Goal: Task Accomplishment & Management: Use online tool/utility

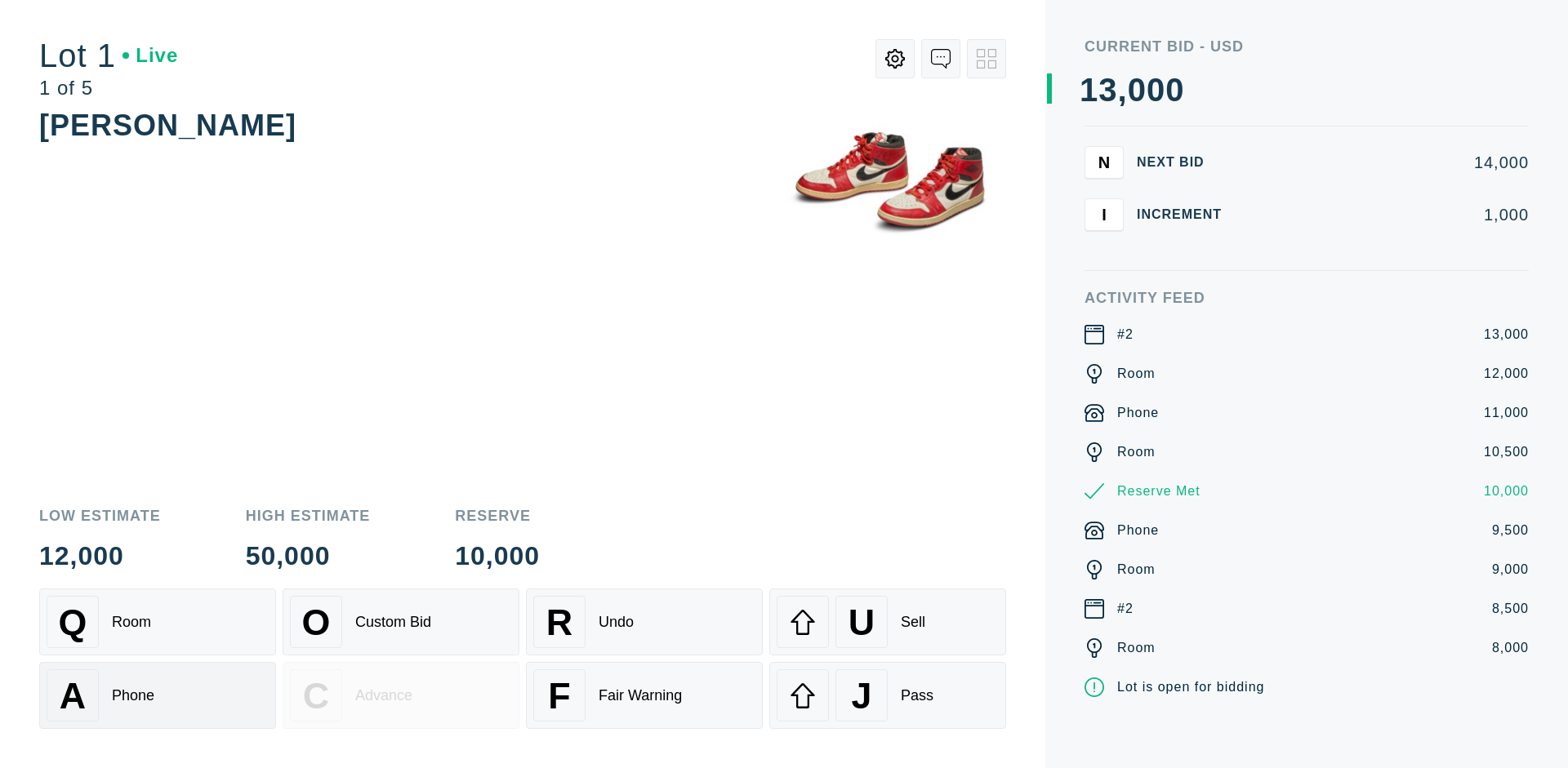
click at [158, 695] on div "A Phone" at bounding box center [158, 695] width 222 height 52
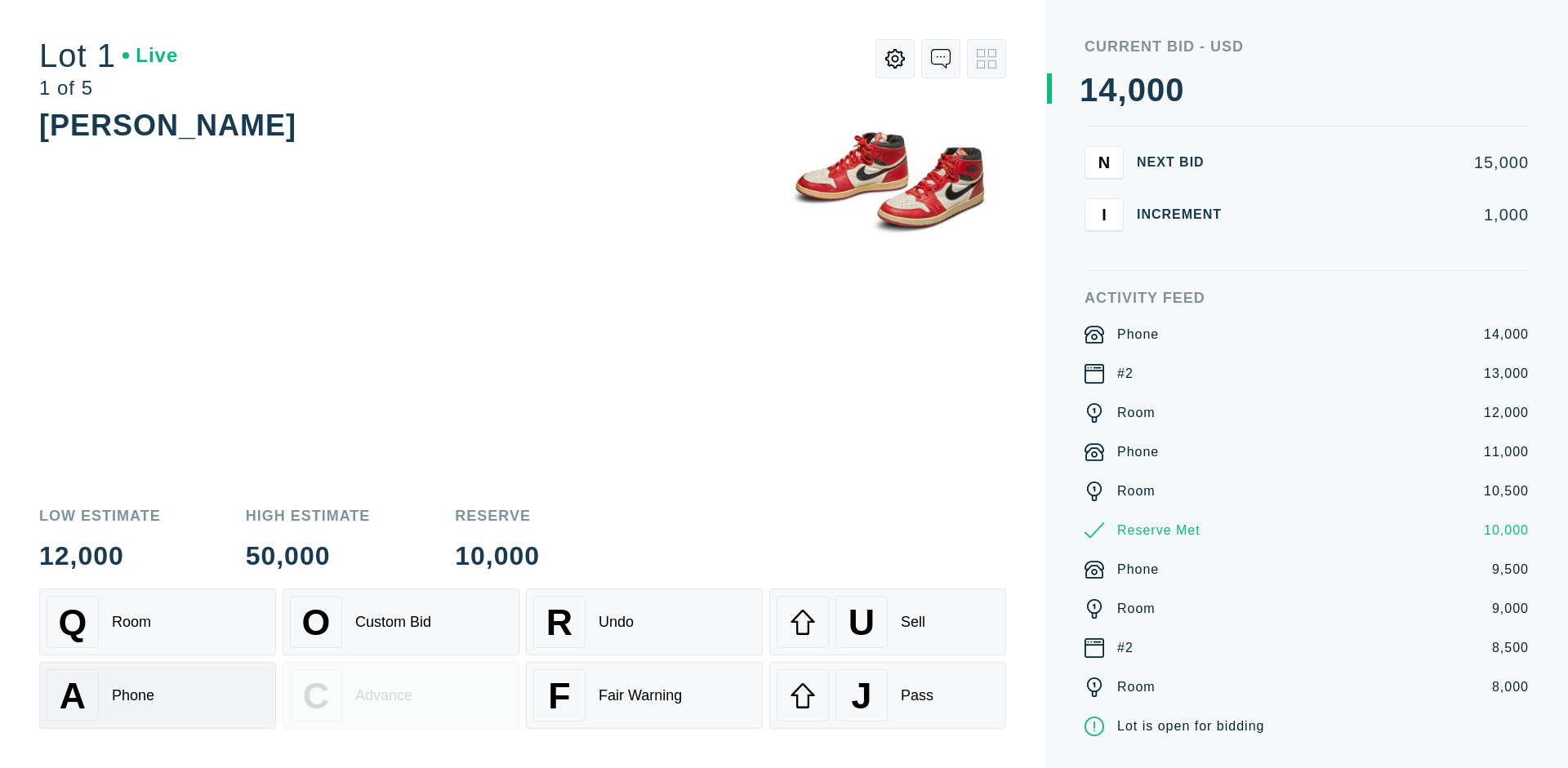
click at [158, 622] on div "Q Room" at bounding box center [158, 622] width 222 height 52
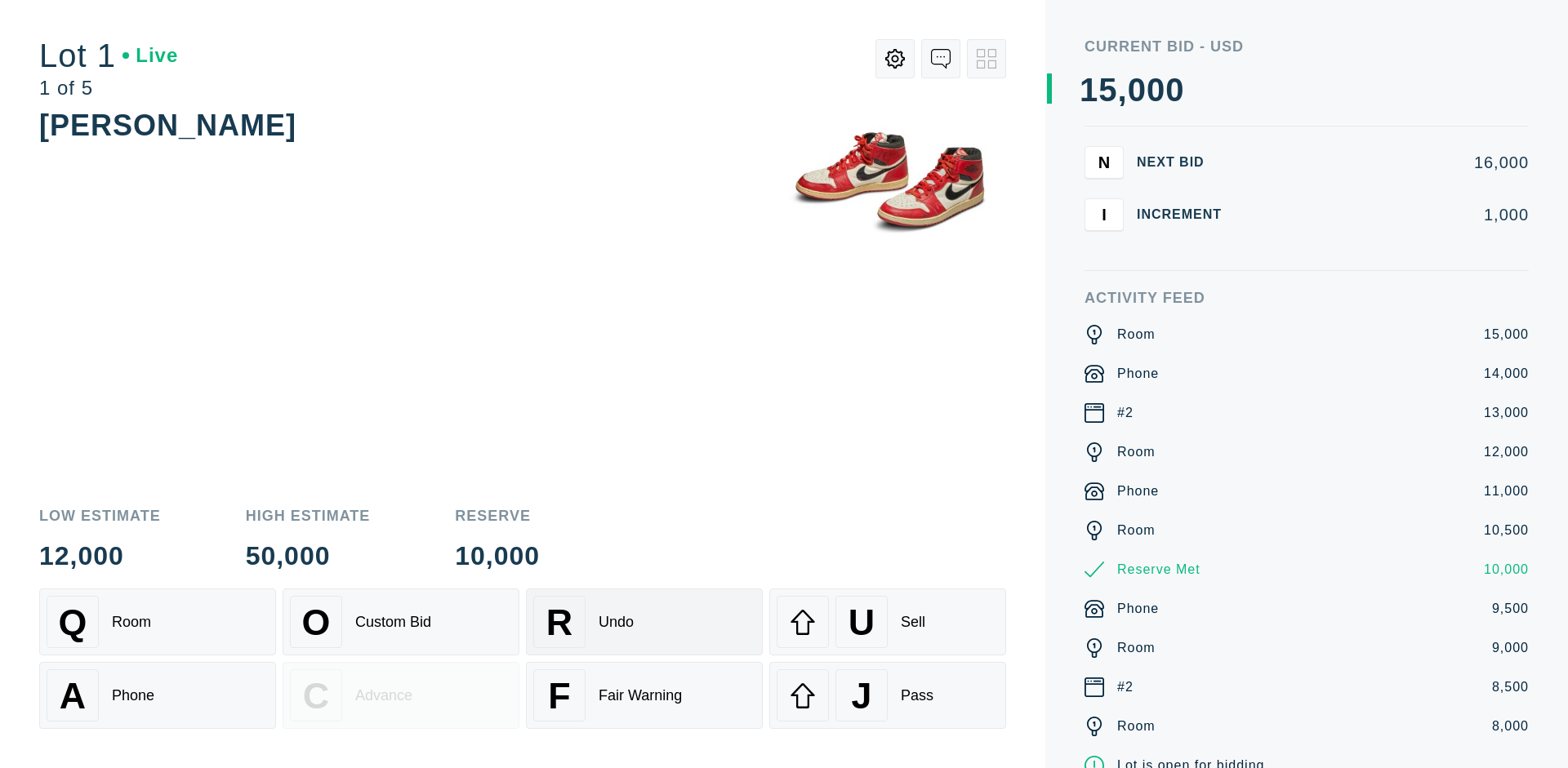
click at [644, 622] on div "R Undo" at bounding box center [644, 622] width 222 height 52
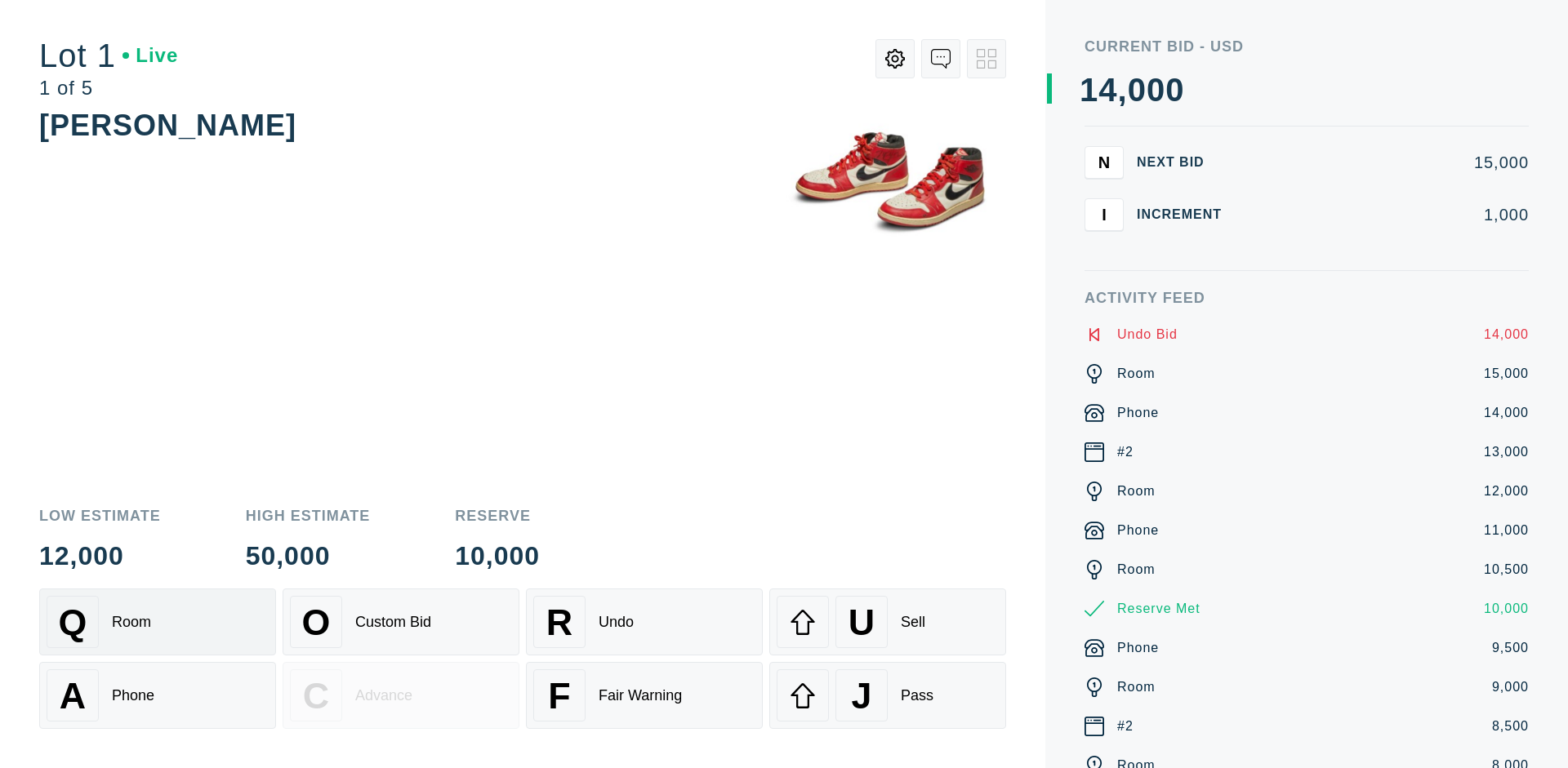
click at [158, 622] on div "Q Room" at bounding box center [158, 622] width 222 height 52
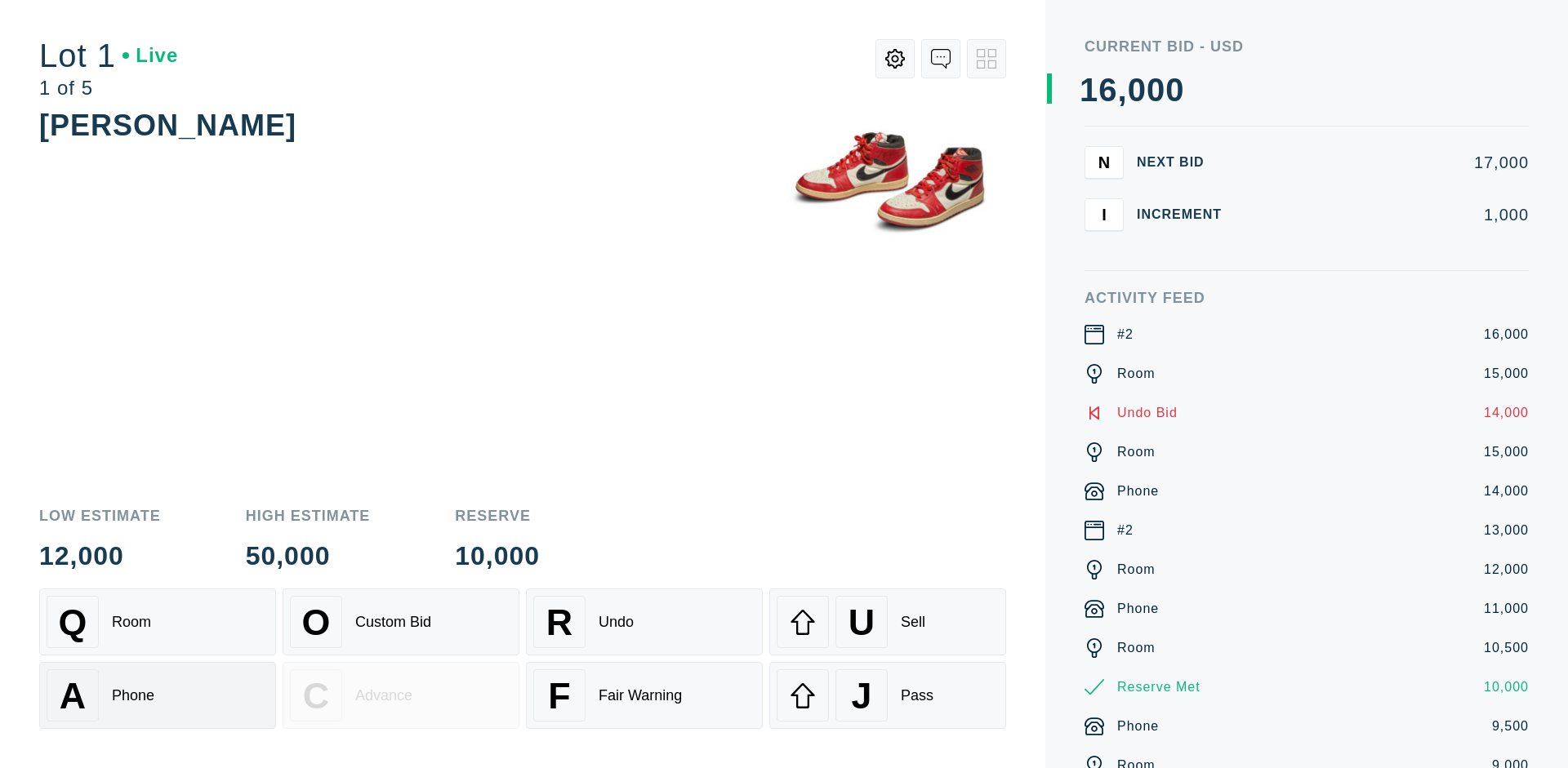
click at [158, 695] on div "A Phone" at bounding box center [158, 695] width 222 height 52
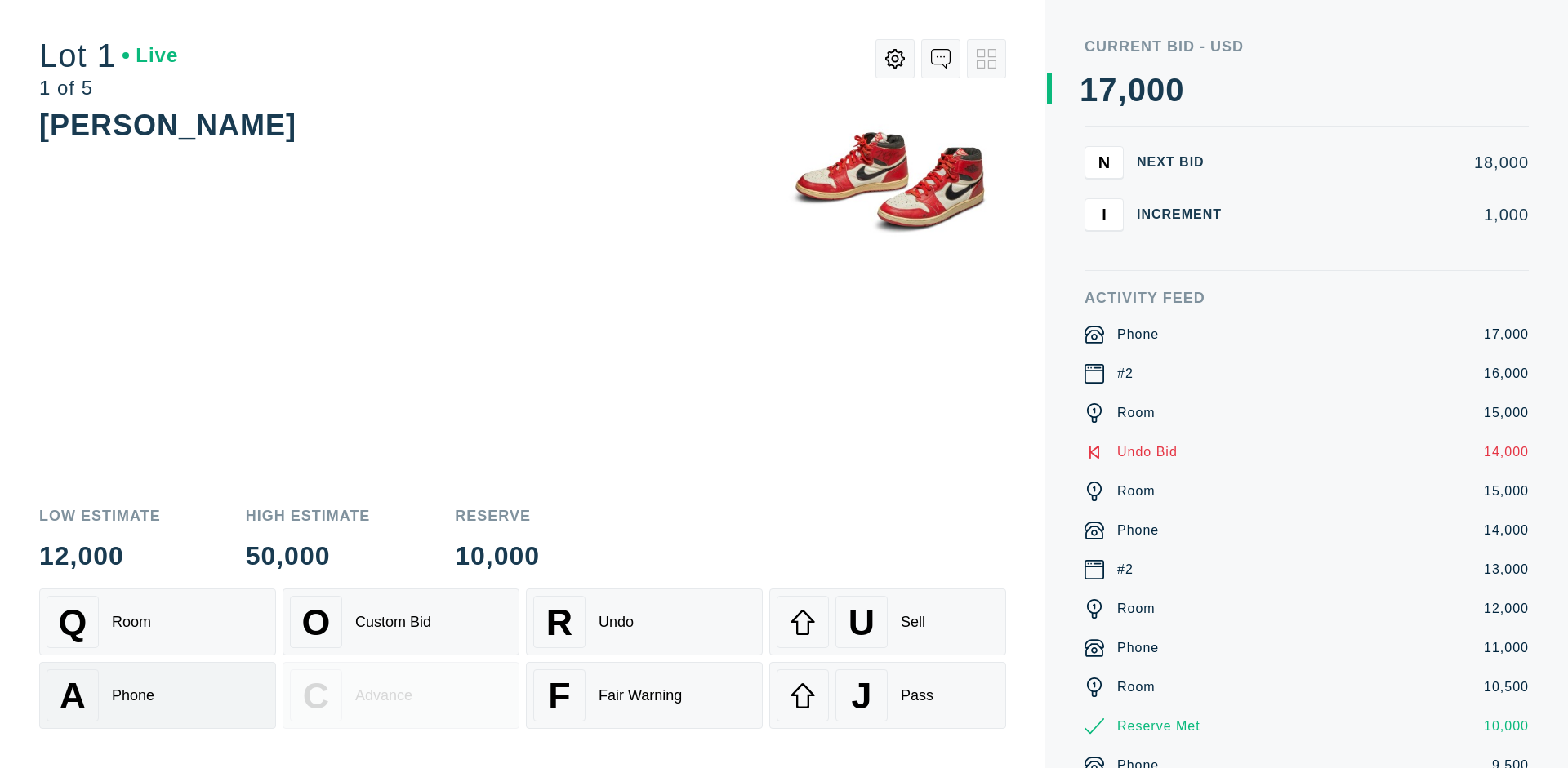
click at [158, 622] on div "Q Room" at bounding box center [158, 622] width 222 height 52
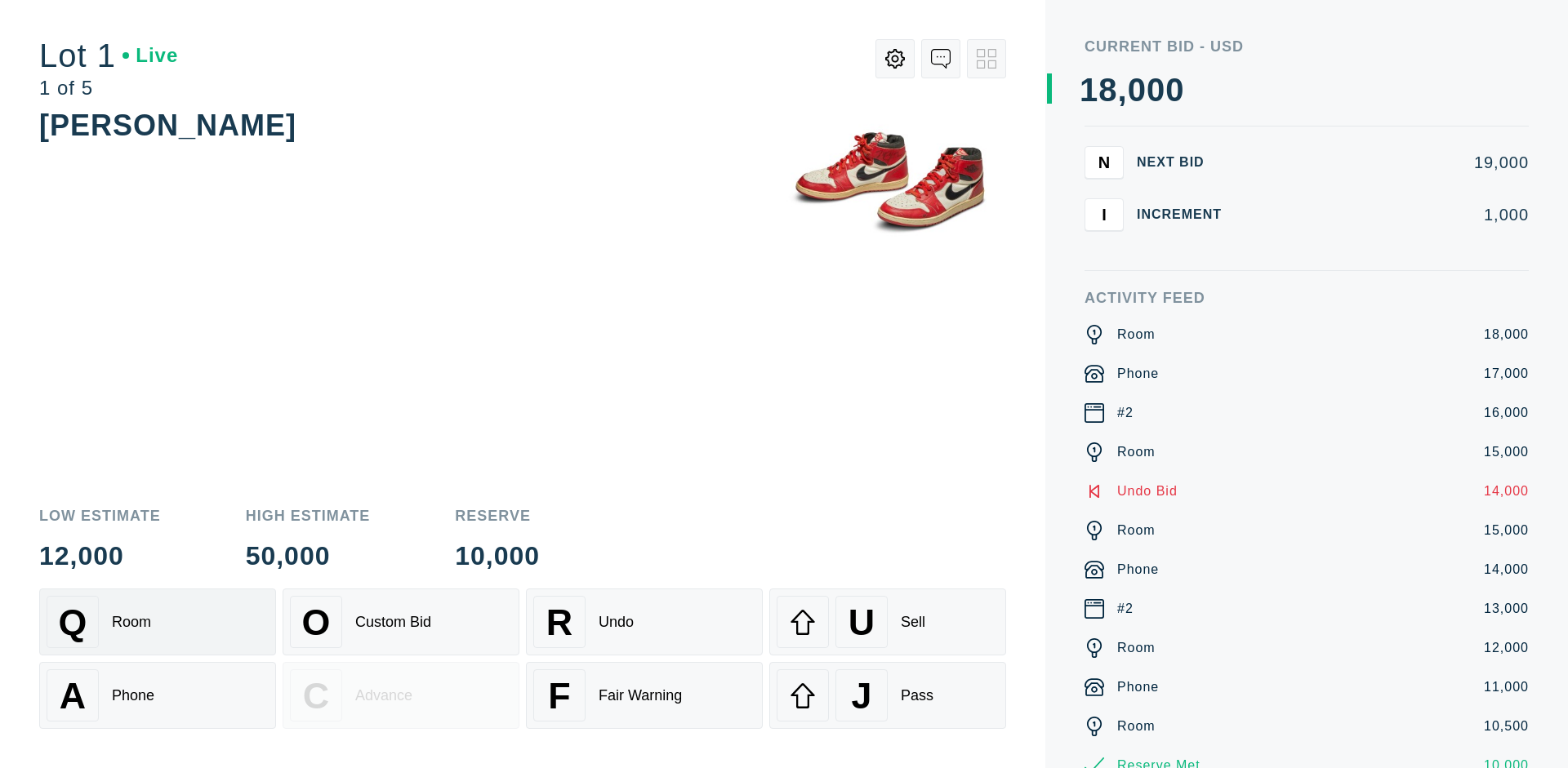
click at [644, 622] on div "R Undo" at bounding box center [644, 622] width 222 height 52
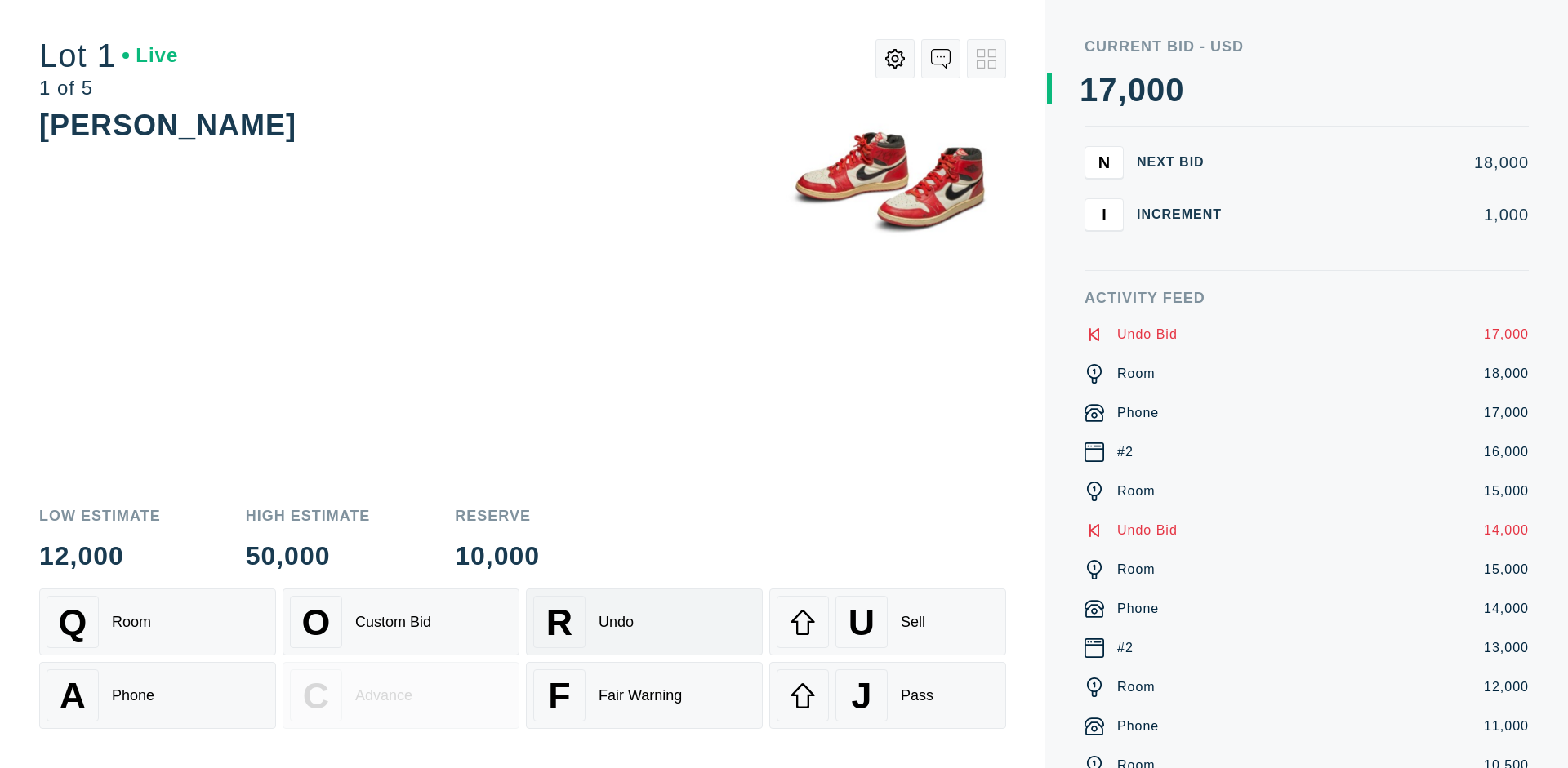
click at [888, 622] on div "U Sell" at bounding box center [888, 622] width 222 height 52
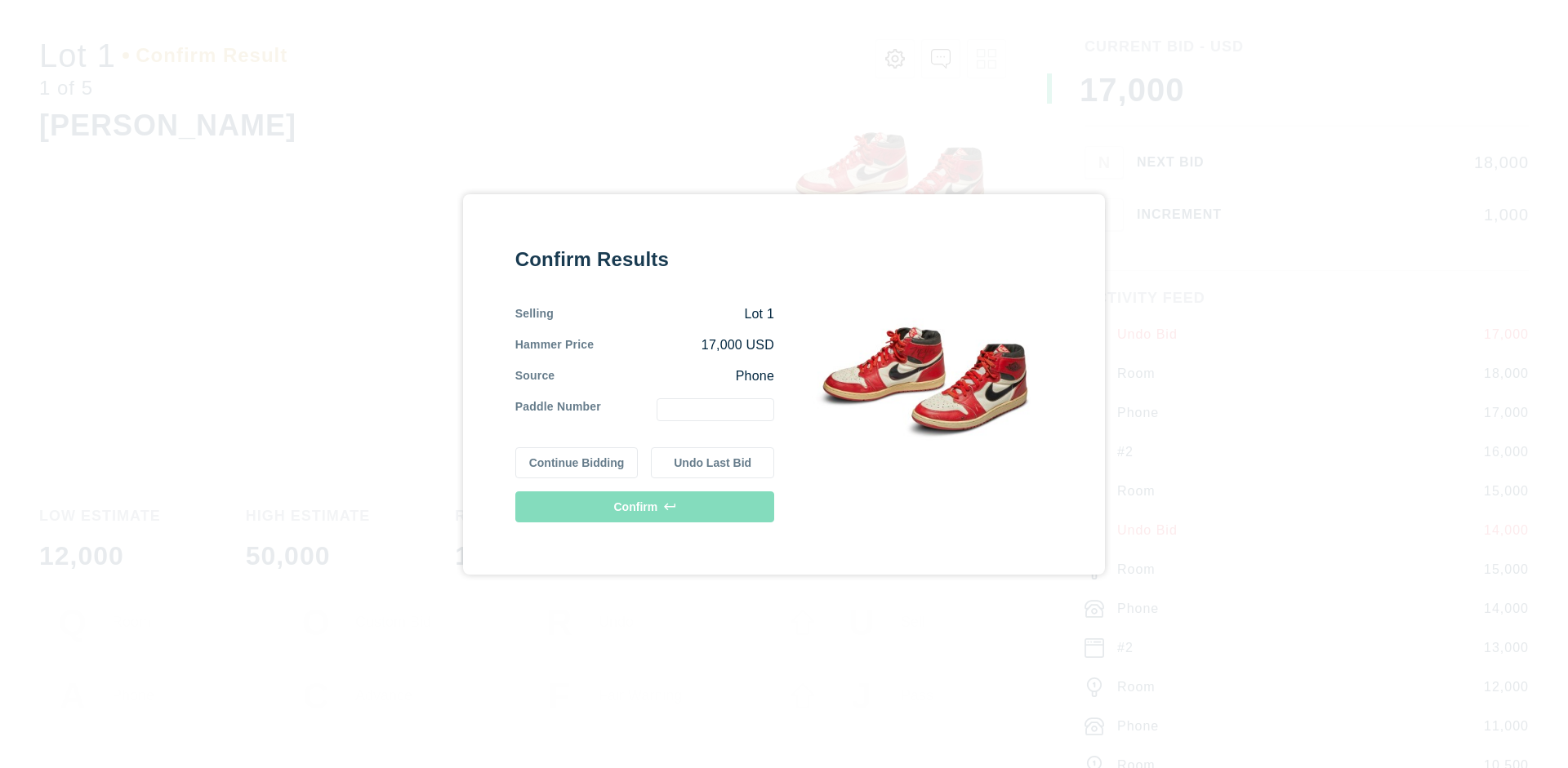
click at [578, 462] on button "Continue Bidding" at bounding box center [577, 463] width 123 height 31
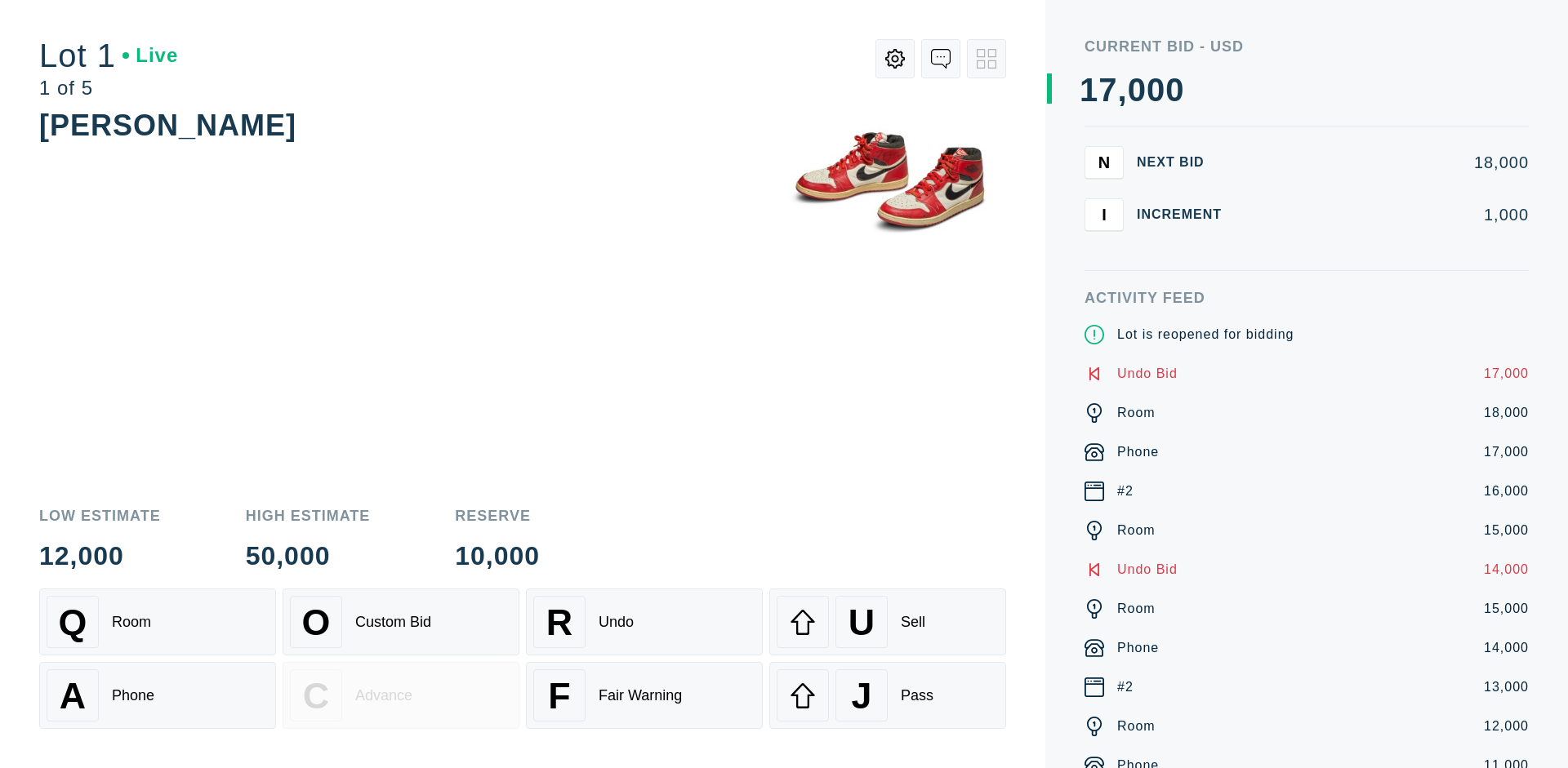
click at [888, 622] on div "U Sell" at bounding box center [888, 622] width 222 height 52
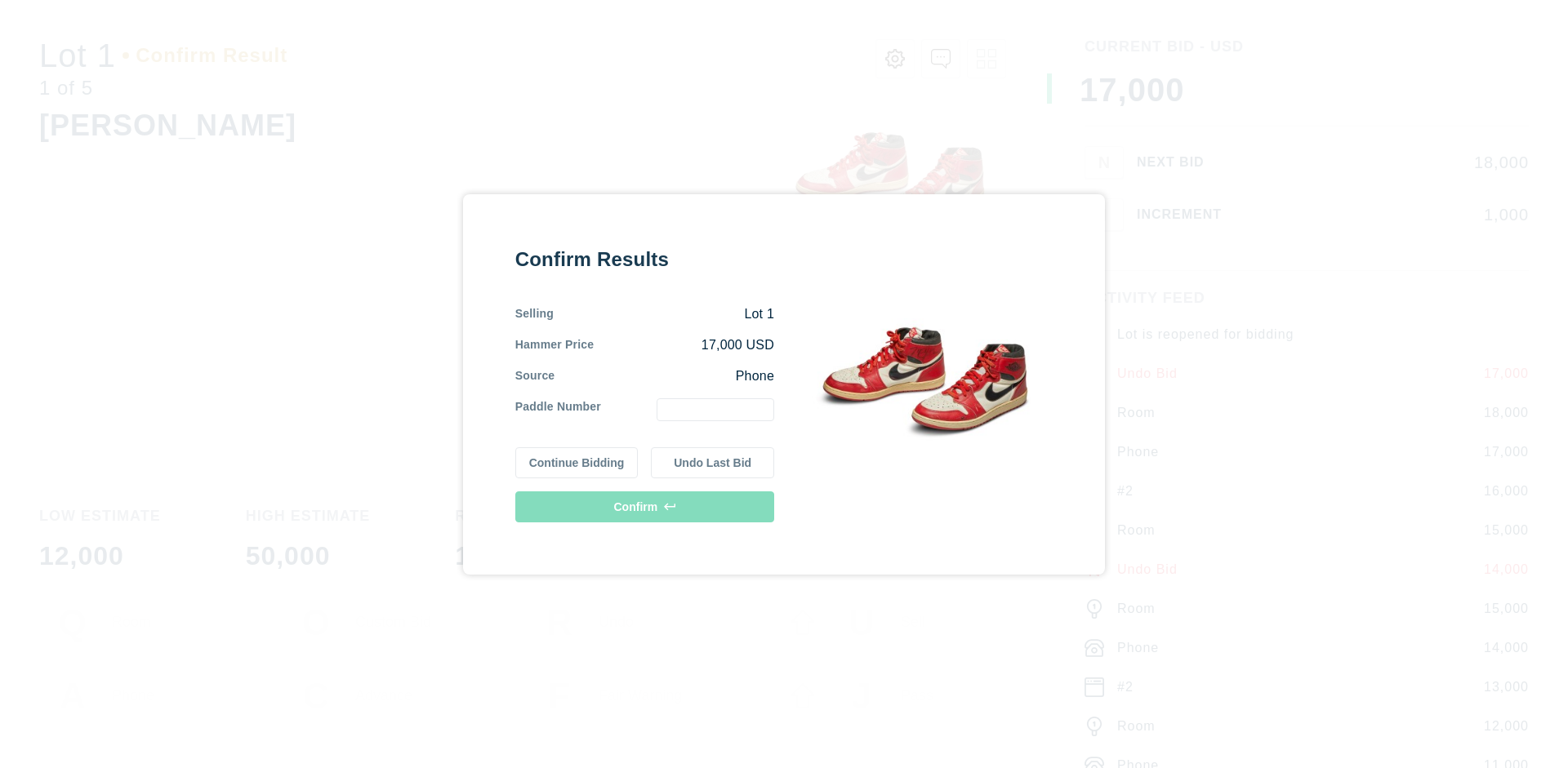
click at [713, 462] on button "Undo Last Bid" at bounding box center [713, 463] width 123 height 31
click at [578, 459] on button "Continue Bidding" at bounding box center [577, 463] width 123 height 31
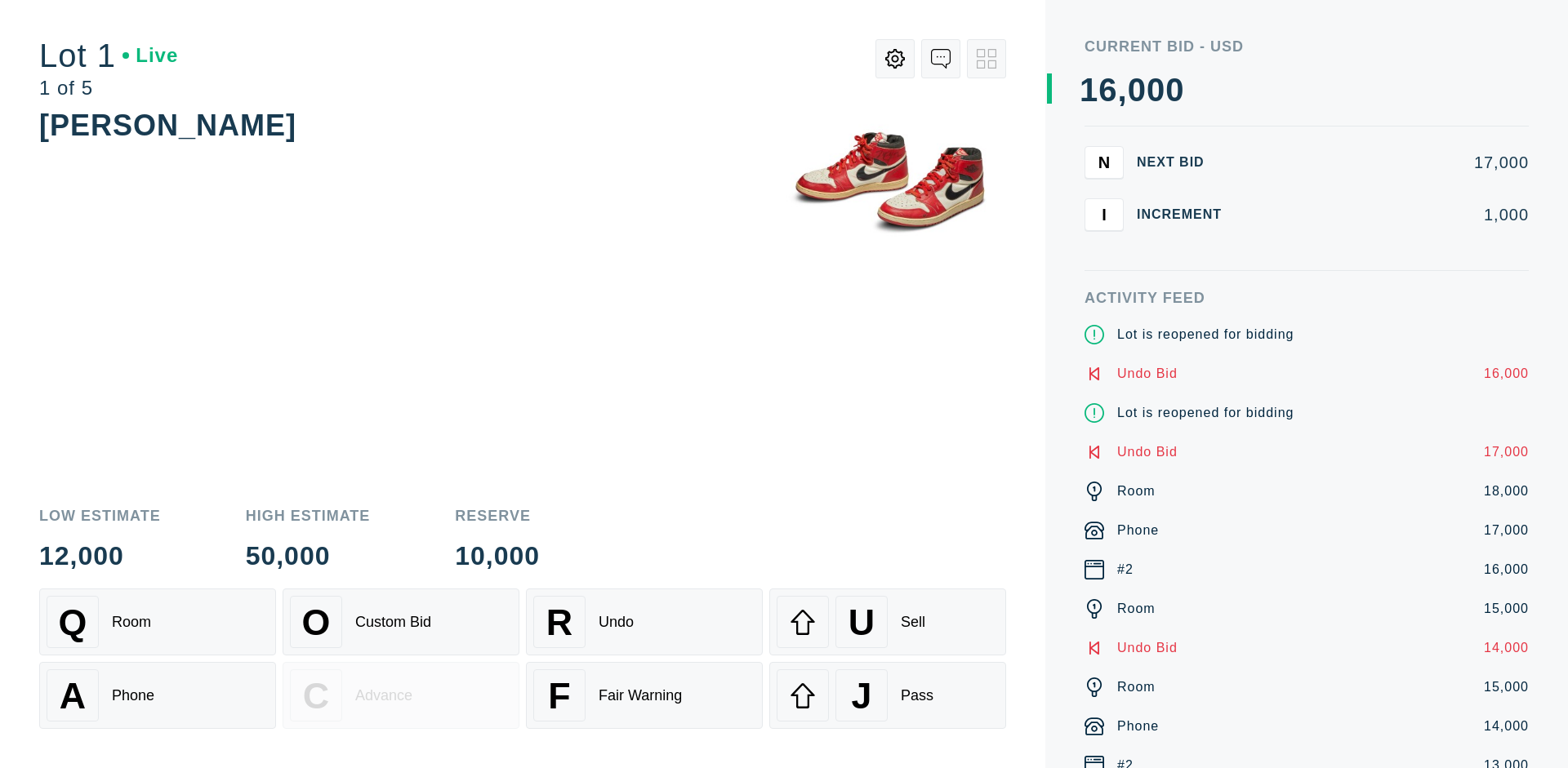
click at [888, 695] on div "J Pass" at bounding box center [888, 695] width 222 height 52
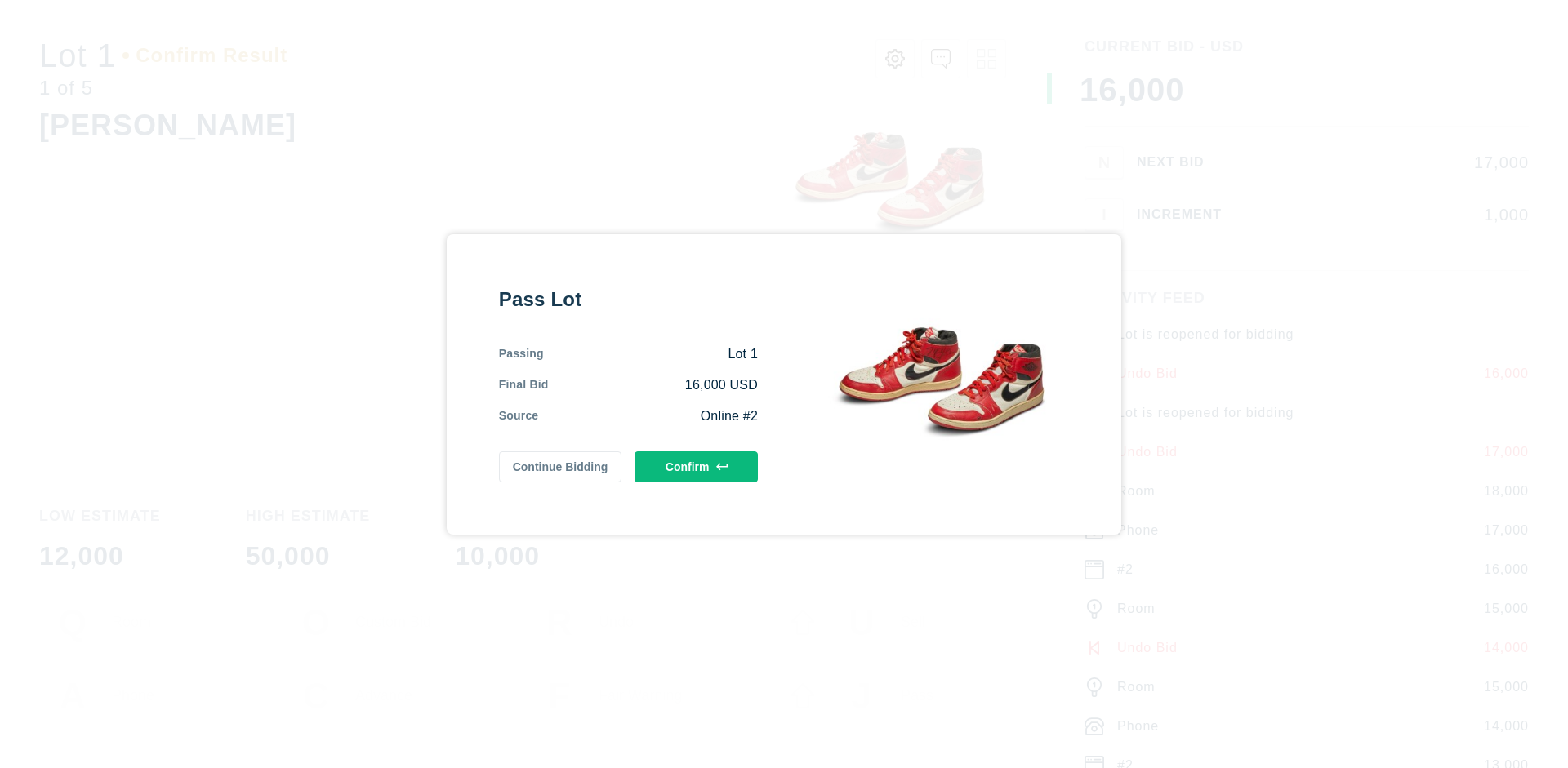
click at [696, 466] on button "Confirm" at bounding box center [696, 467] width 123 height 31
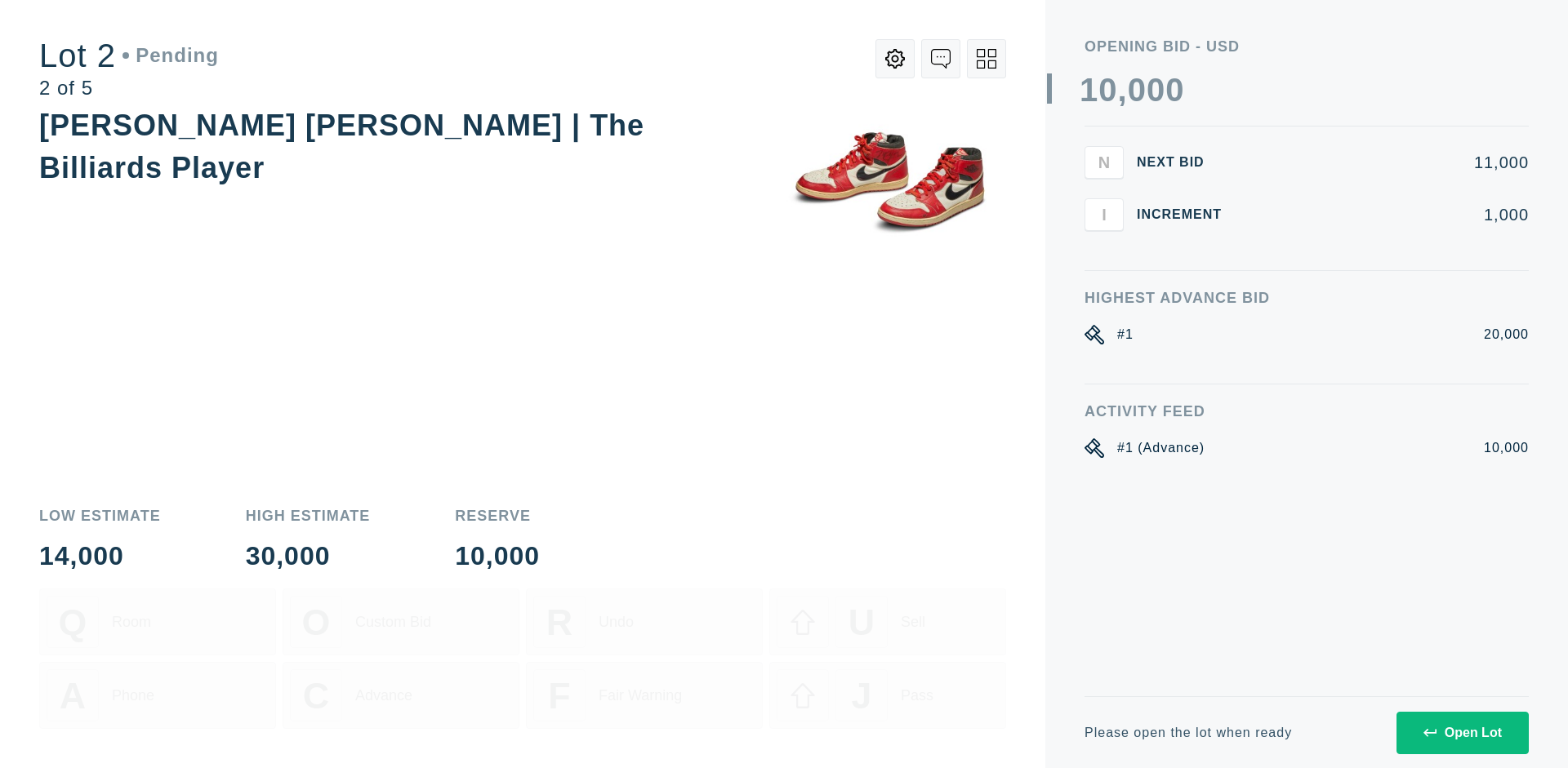
click at [1462, 732] on div "Open Lot" at bounding box center [1463, 732] width 78 height 15
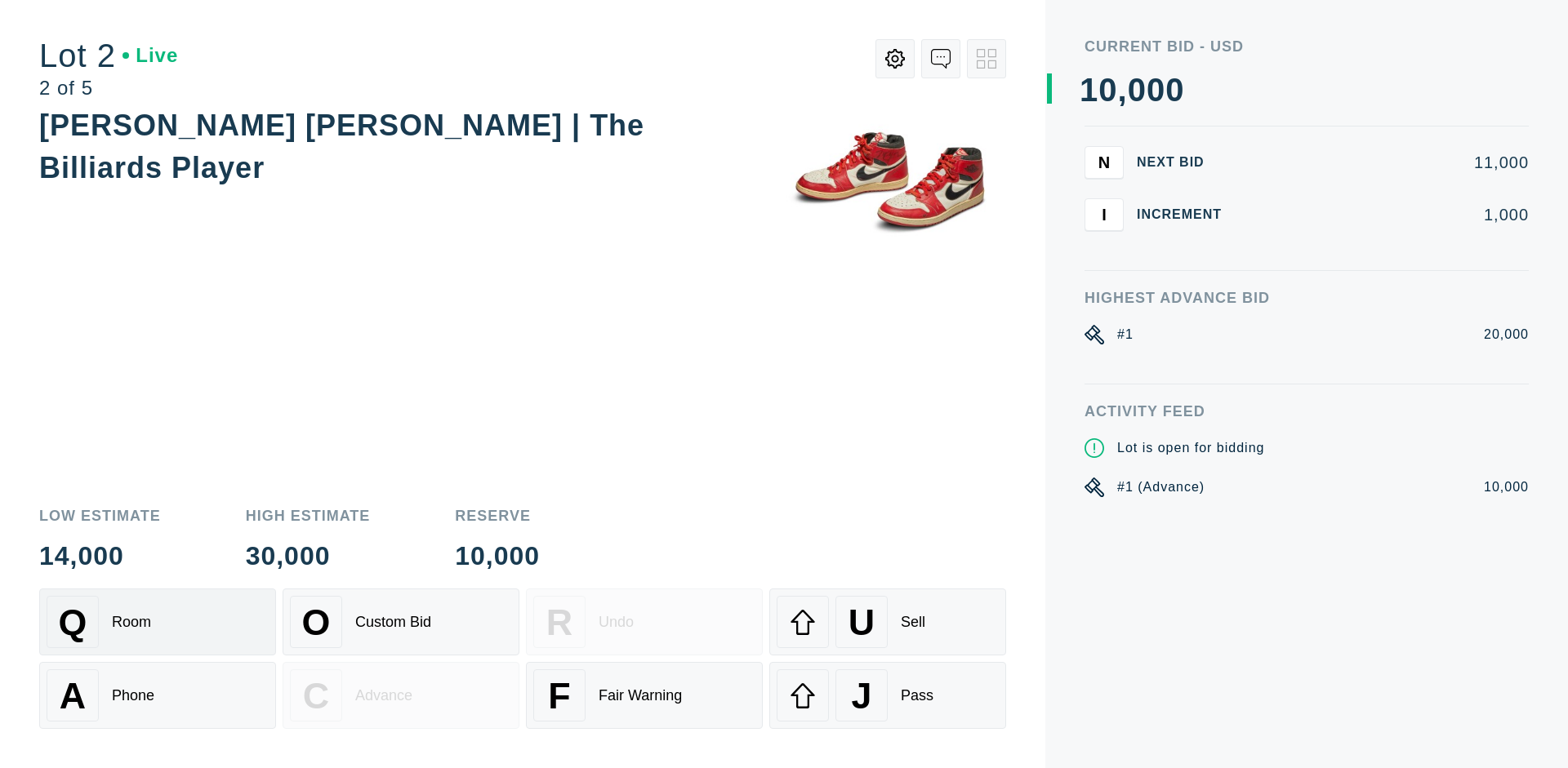
click at [158, 622] on div "Q Room" at bounding box center [158, 622] width 222 height 52
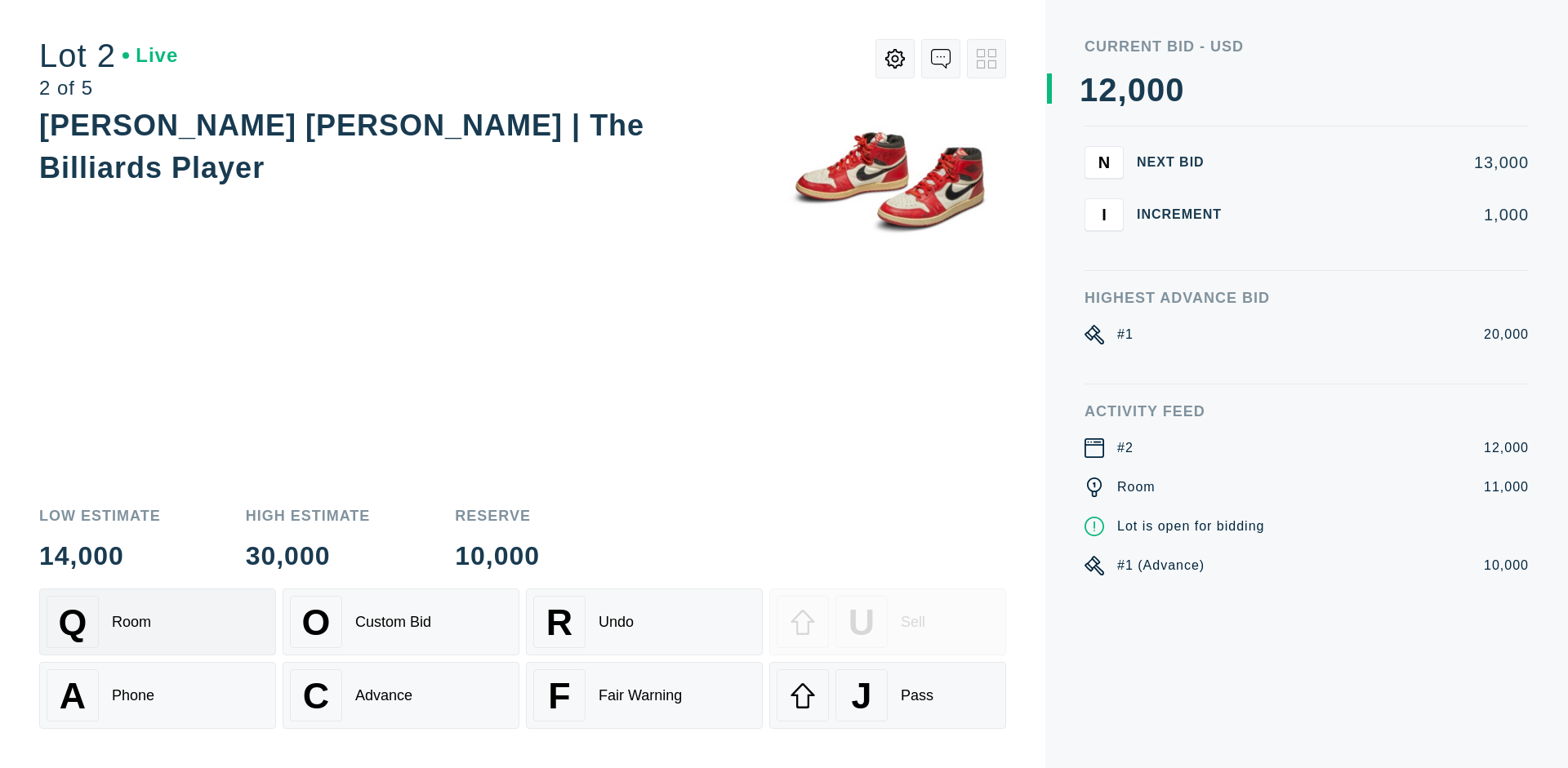
click at [401, 695] on div "Advance" at bounding box center [384, 696] width 57 height 17
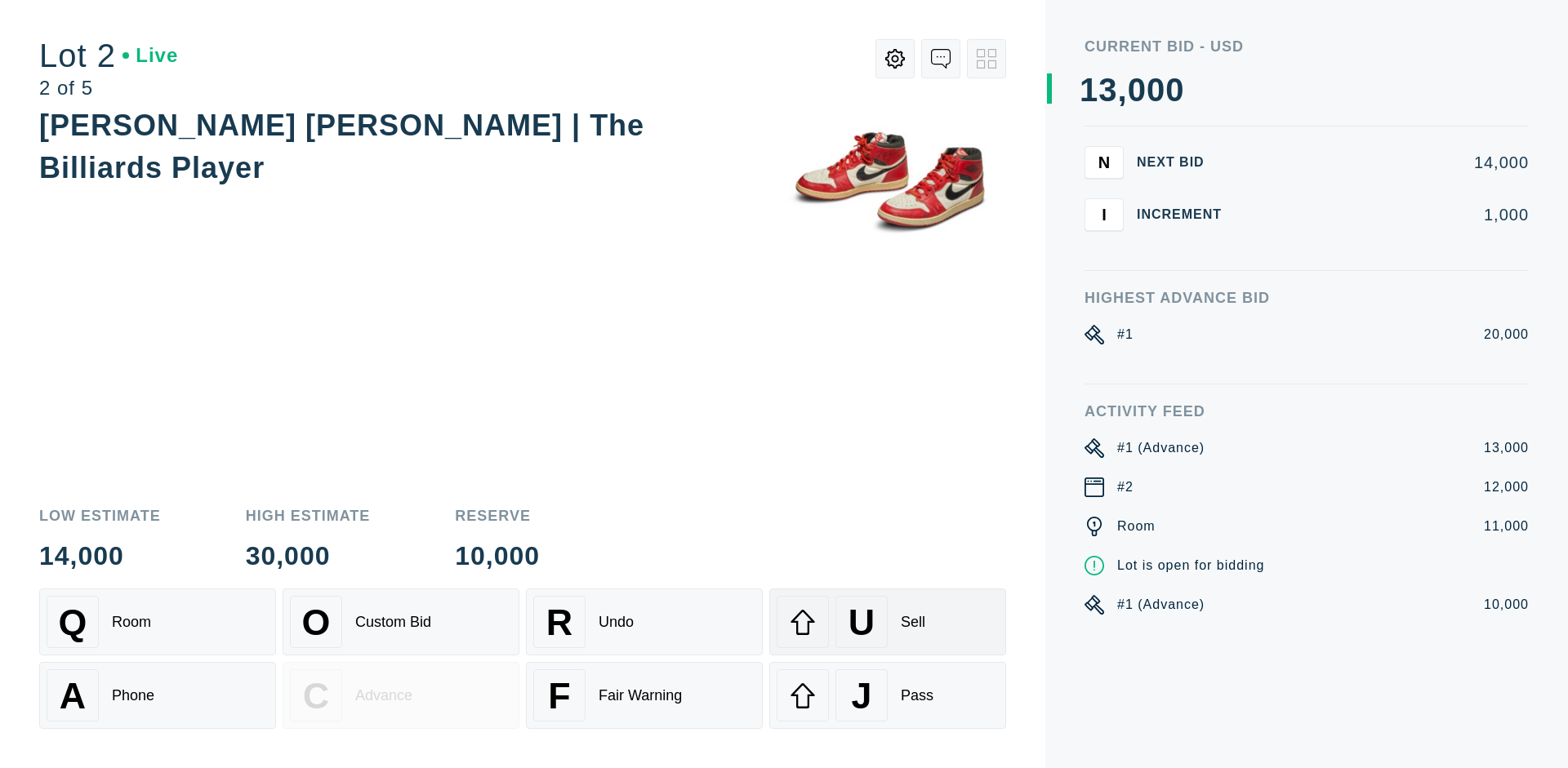
click at [888, 622] on div "U Sell" at bounding box center [888, 622] width 222 height 52
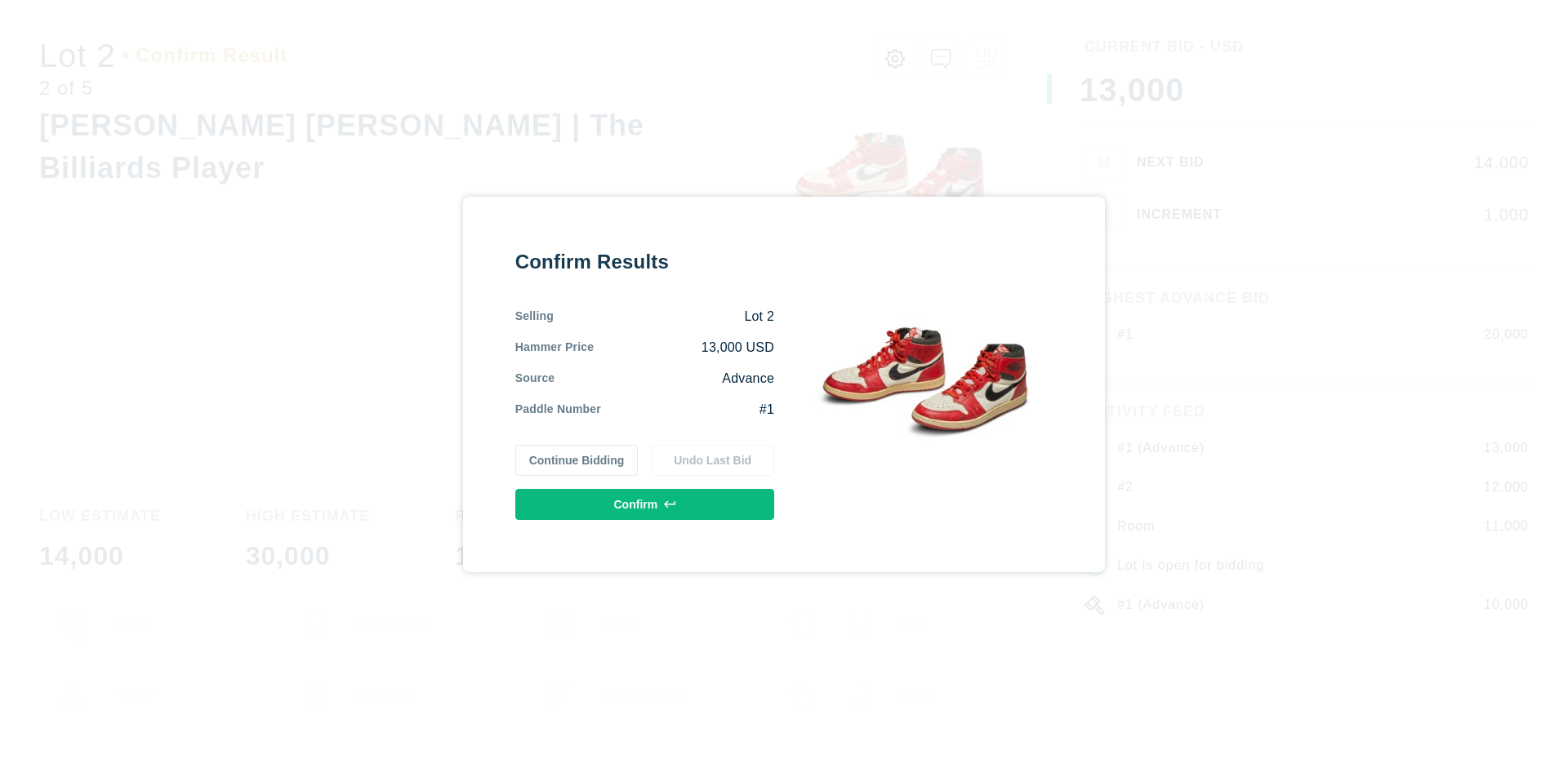
click at [645, 504] on button "Confirm" at bounding box center [644, 504] width 259 height 31
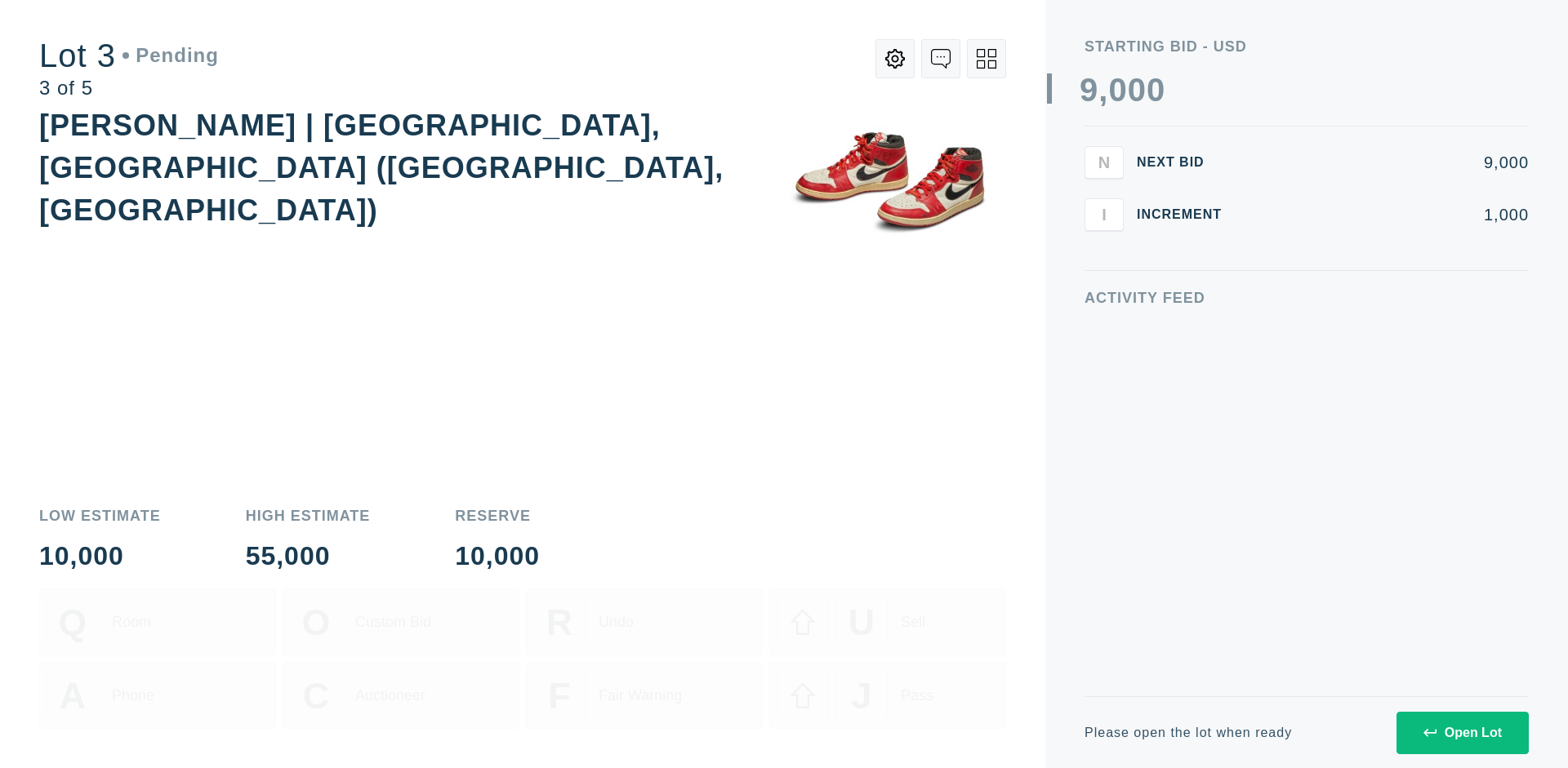
click at [1462, 732] on div "Open Lot" at bounding box center [1463, 732] width 78 height 15
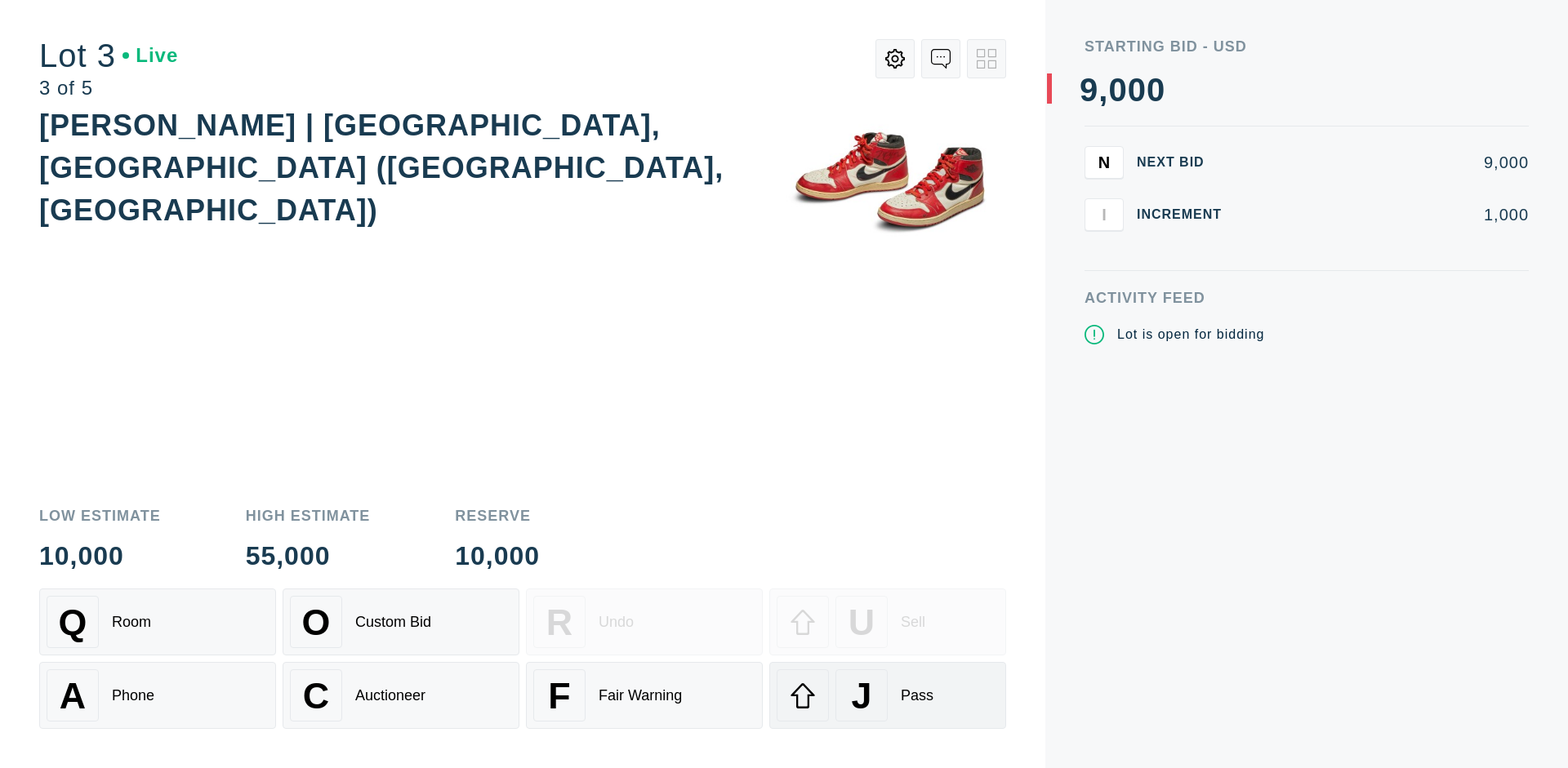
click at [888, 695] on div "J Pass" at bounding box center [888, 695] width 222 height 52
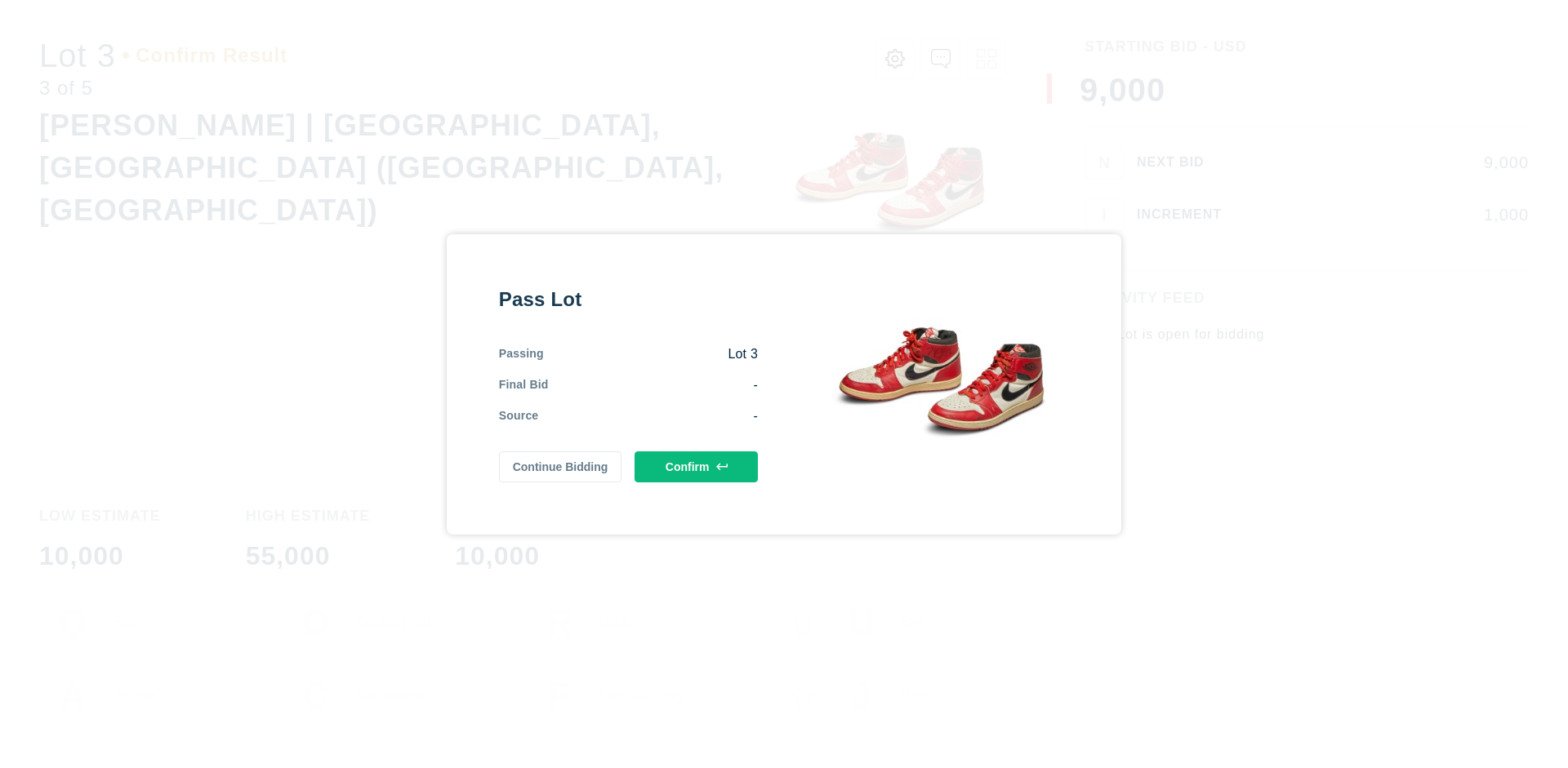
click at [696, 466] on button "Confirm" at bounding box center [696, 467] width 123 height 31
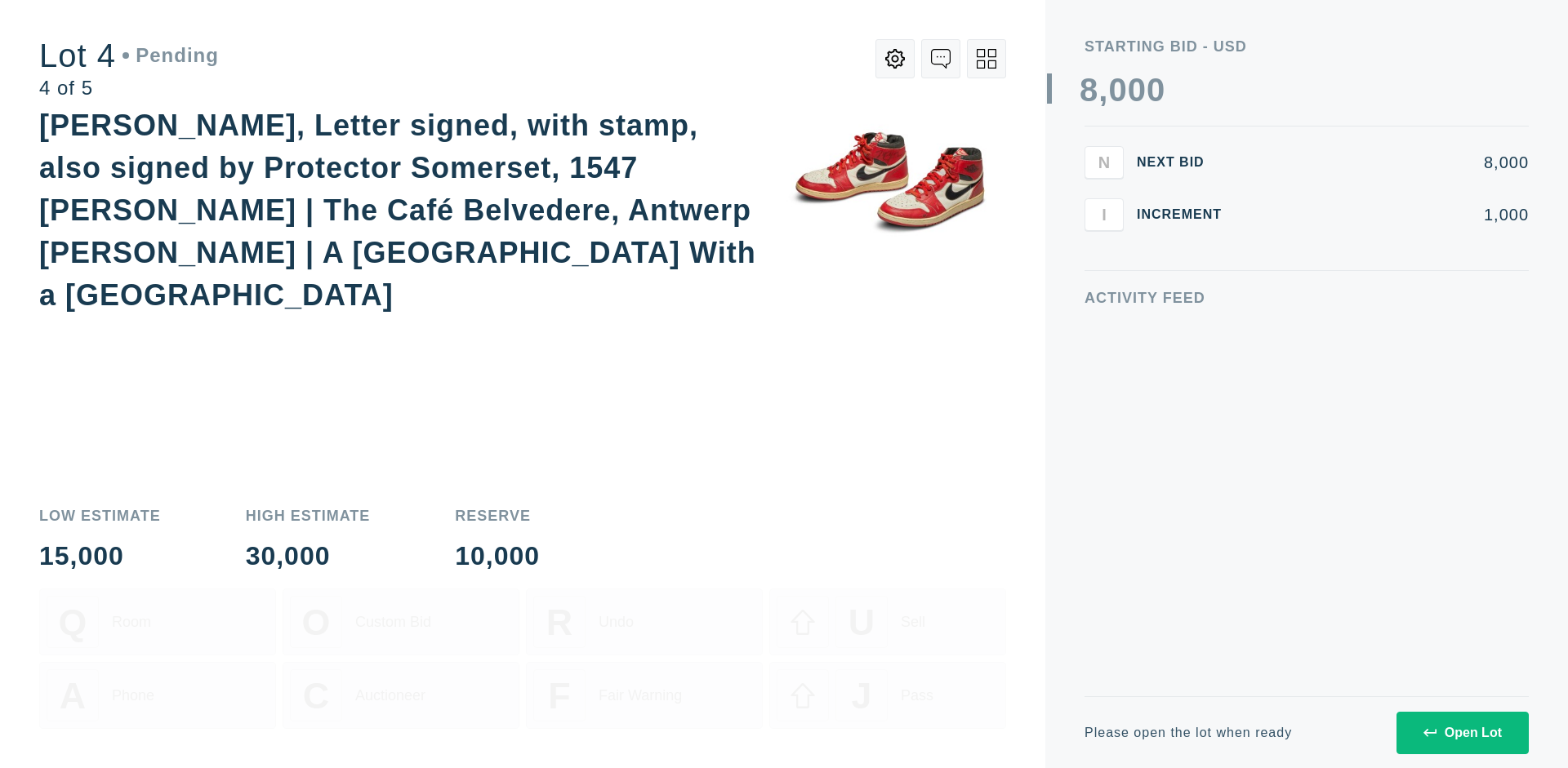
click at [1462, 732] on div "Open Lot" at bounding box center [1463, 732] width 78 height 15
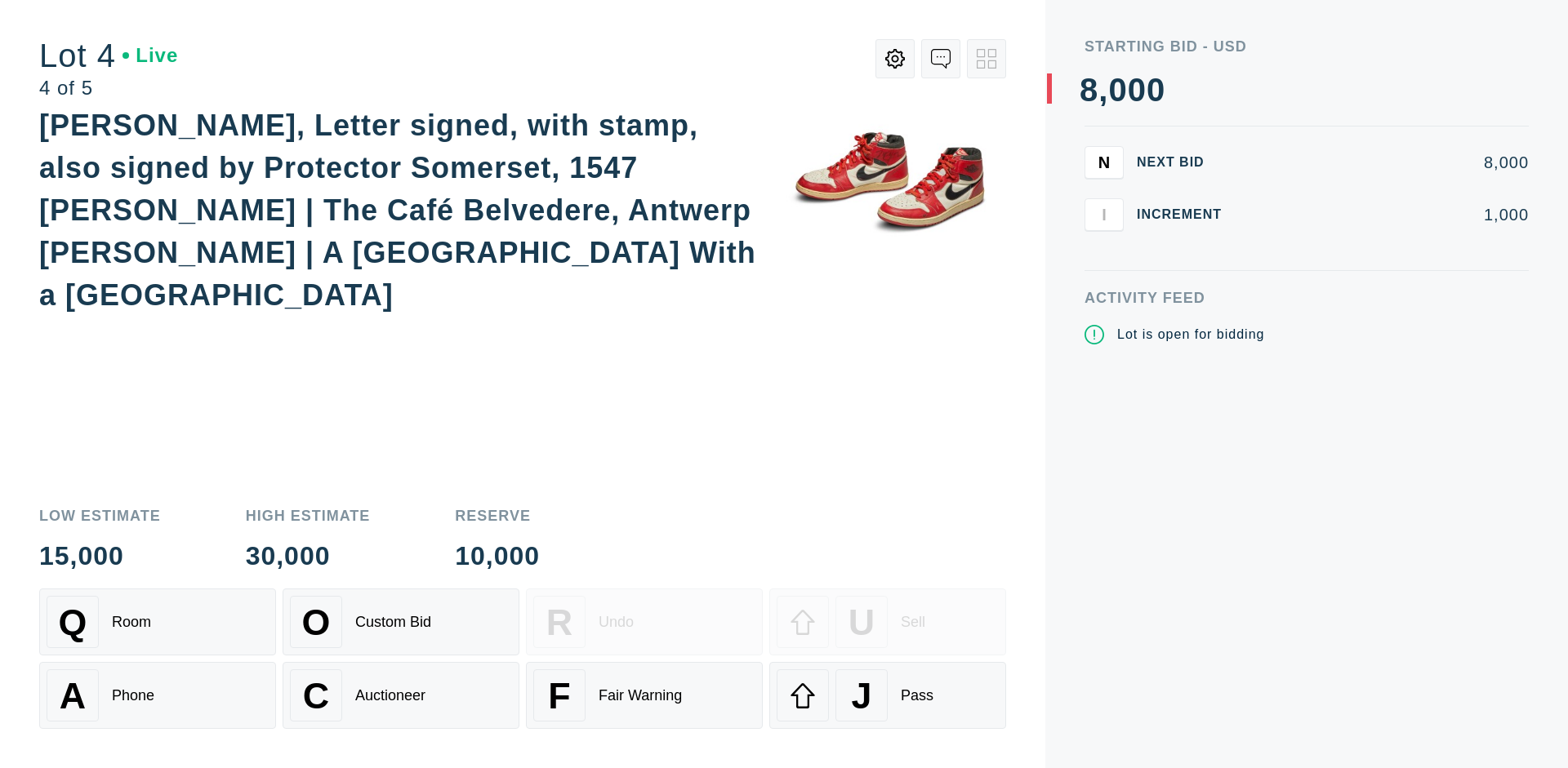
click at [158, 622] on div "Q Room" at bounding box center [158, 622] width 222 height 52
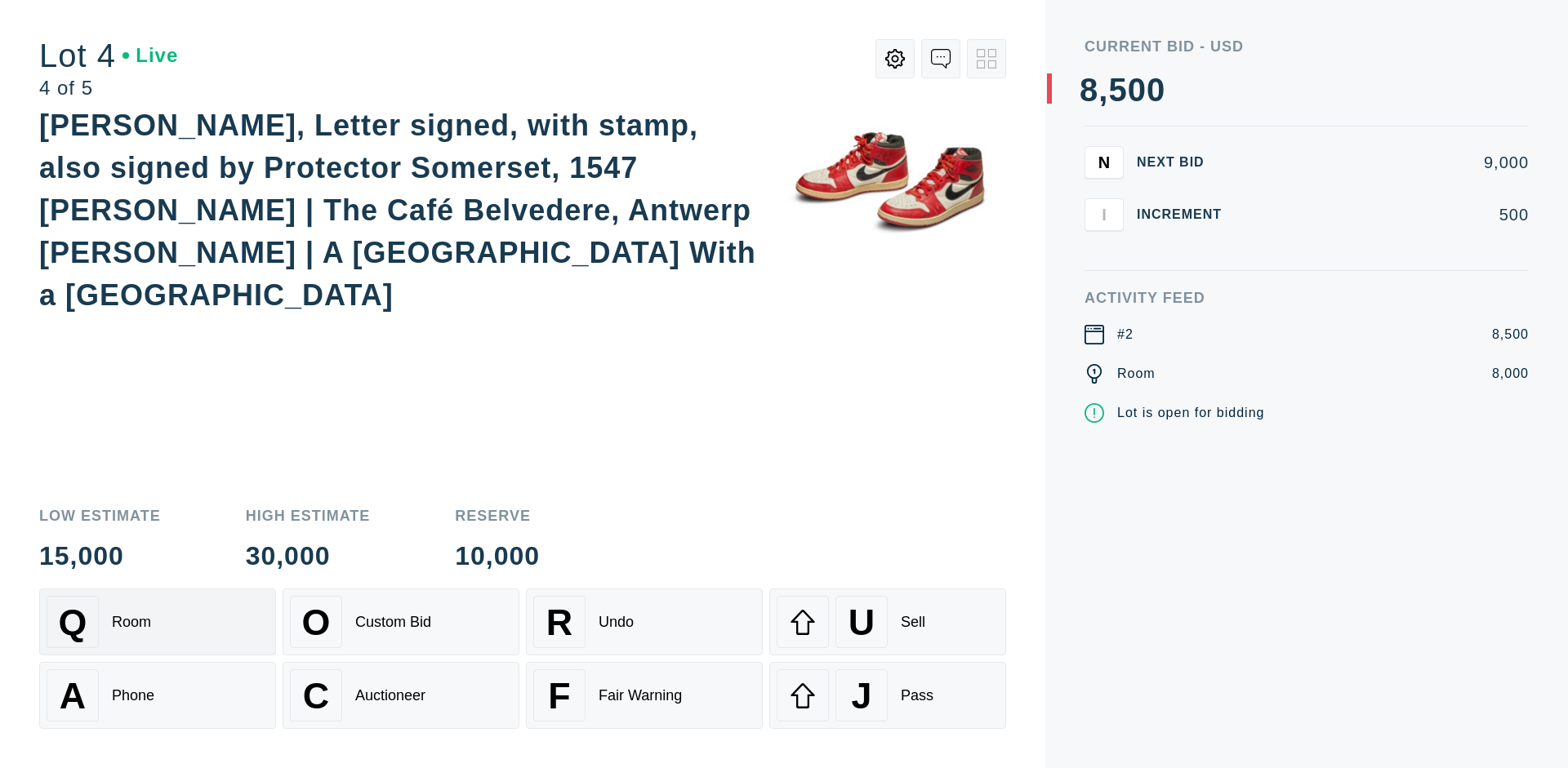
click at [401, 695] on div "Auctioneer" at bounding box center [390, 696] width 70 height 17
click at [888, 695] on div "J Pass" at bounding box center [888, 695] width 222 height 52
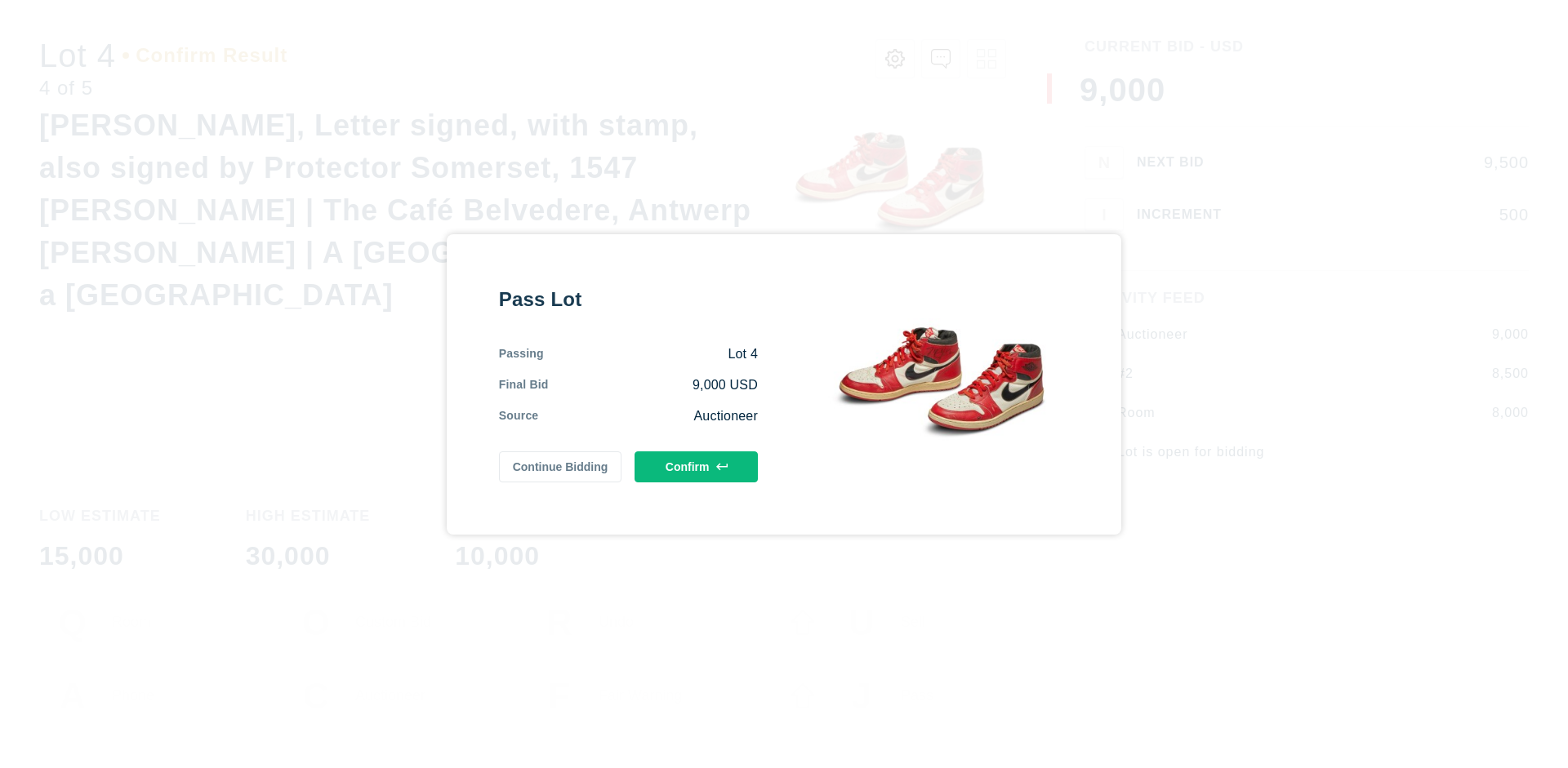
click at [696, 466] on button "Confirm" at bounding box center [696, 467] width 123 height 31
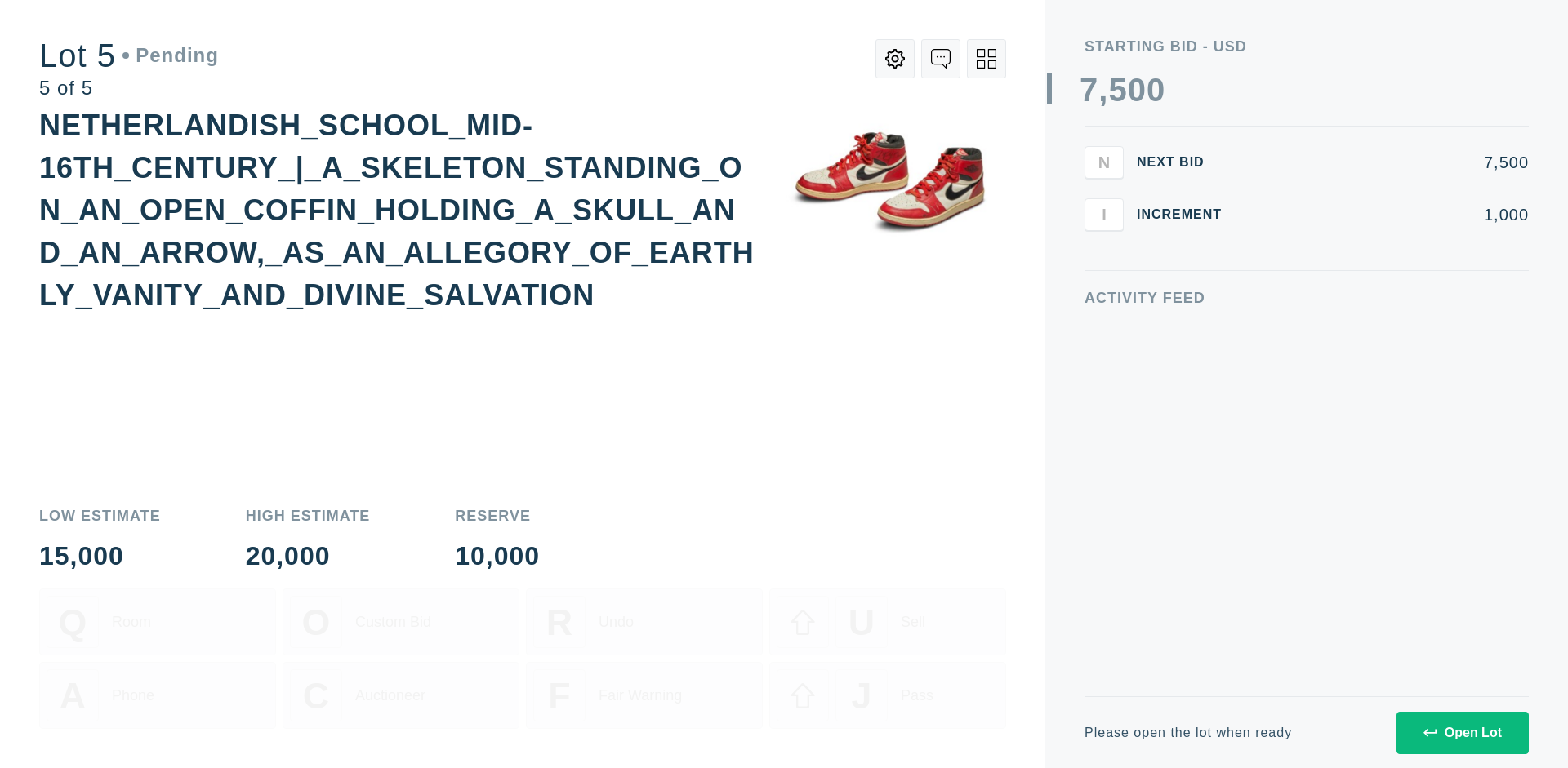
click at [1462, 732] on div "Open Lot" at bounding box center [1463, 732] width 78 height 15
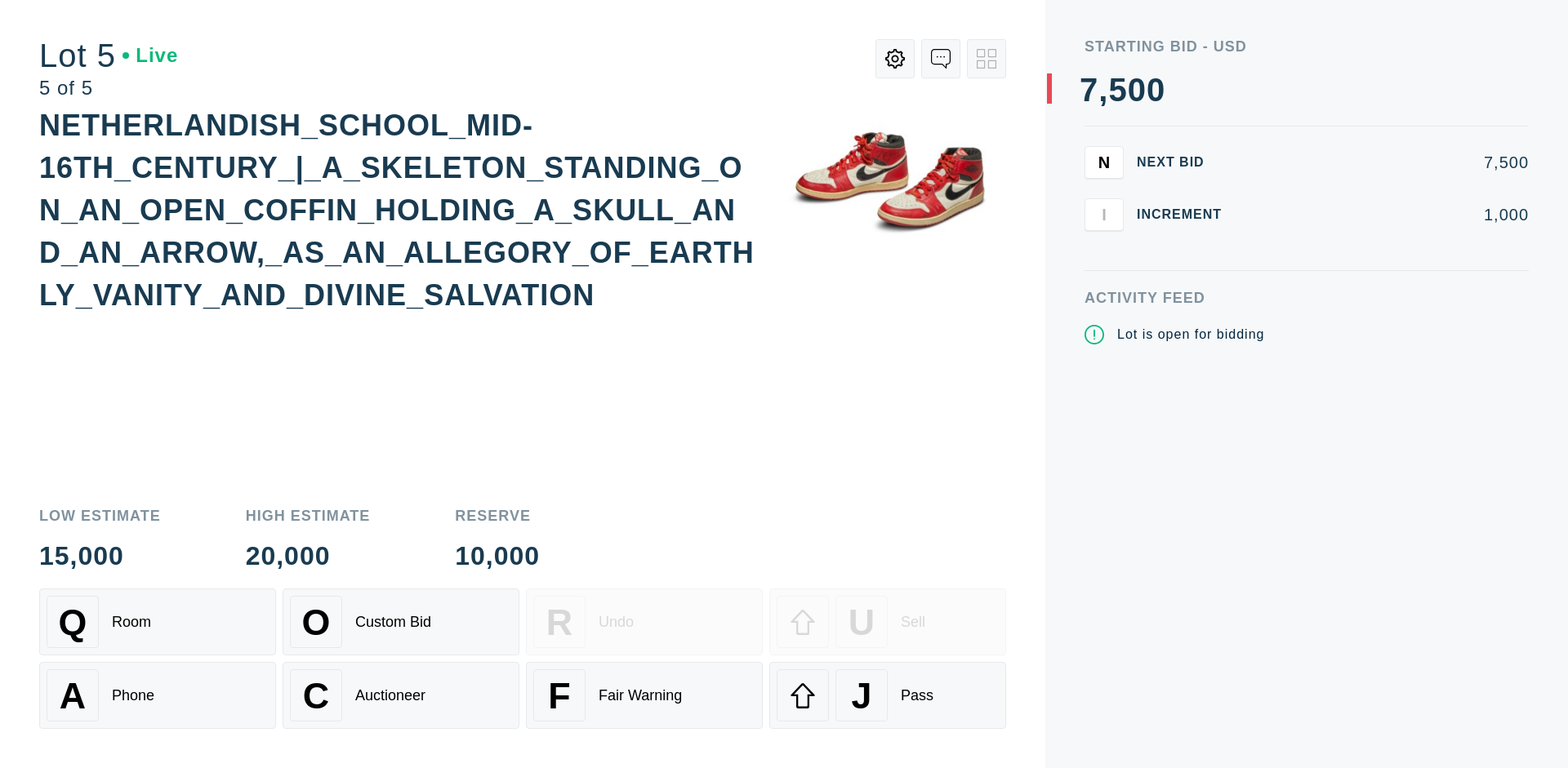
click at [158, 622] on div "Q Room" at bounding box center [158, 622] width 222 height 52
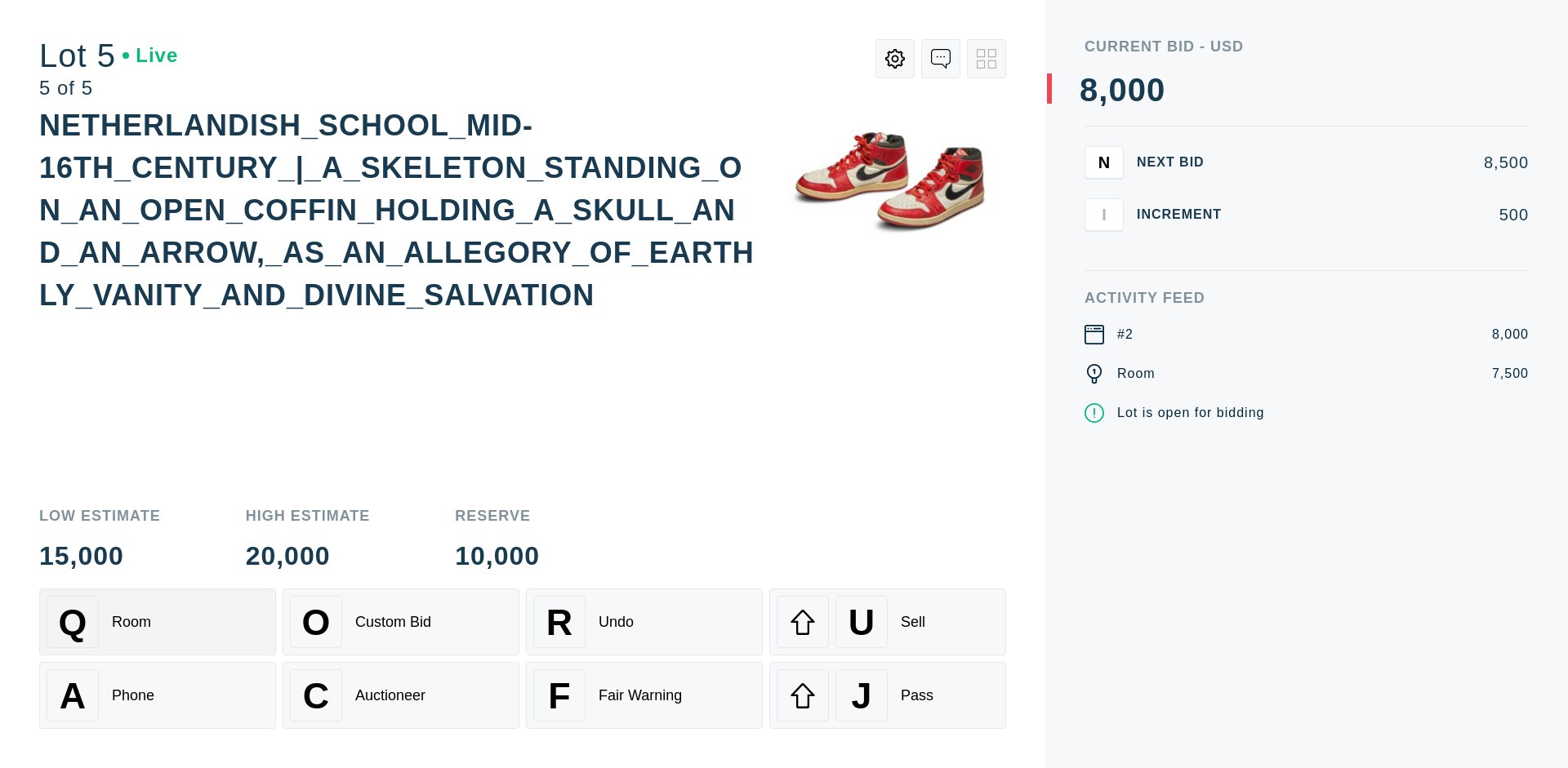
click at [158, 622] on div "Q Room" at bounding box center [158, 622] width 222 height 52
click at [888, 622] on div "U Sell" at bounding box center [888, 622] width 222 height 52
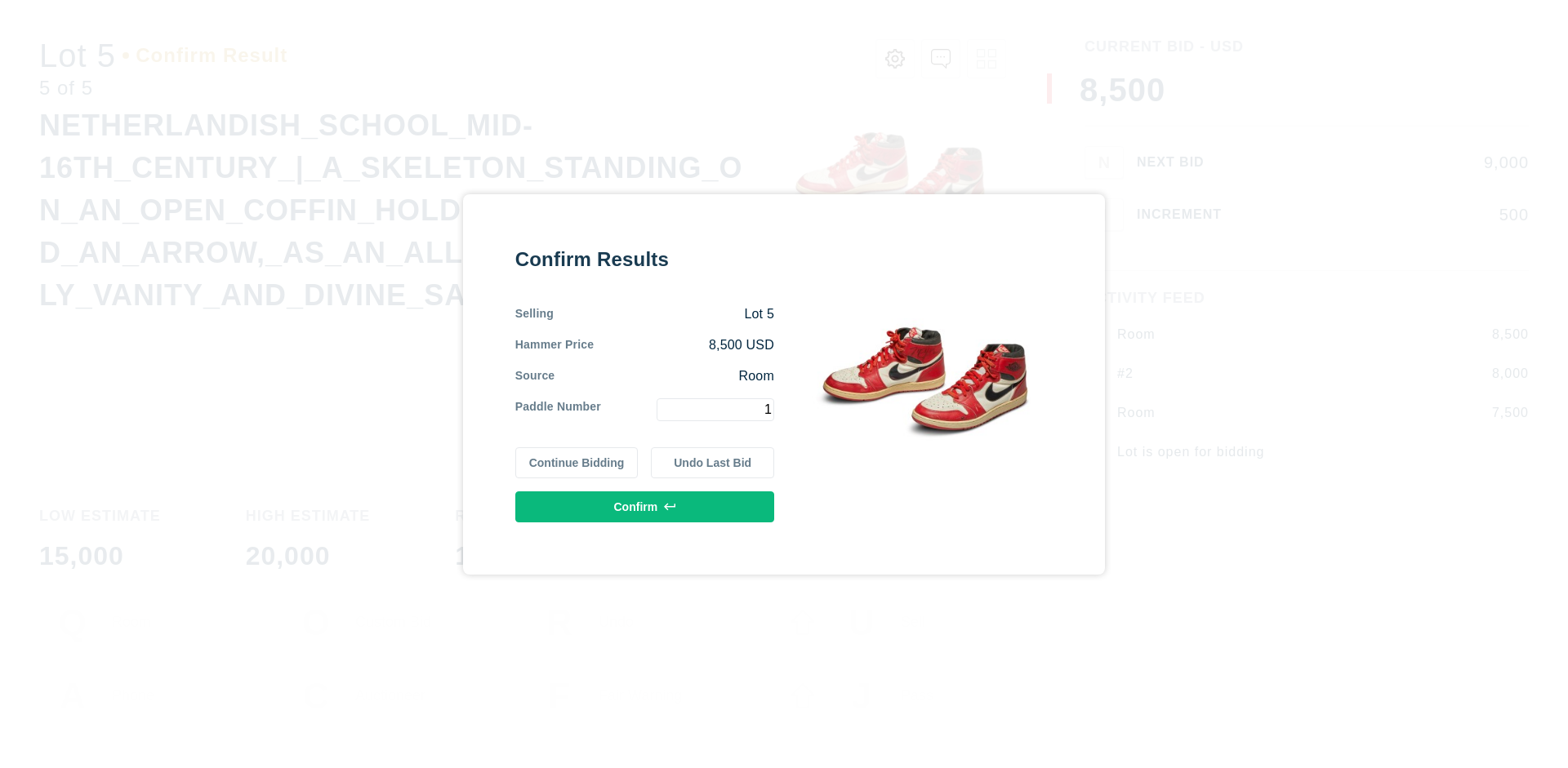
type input "1"
click at [645, 506] on button "Confirm" at bounding box center [644, 507] width 259 height 31
